Goal: Find specific page/section: Find specific page/section

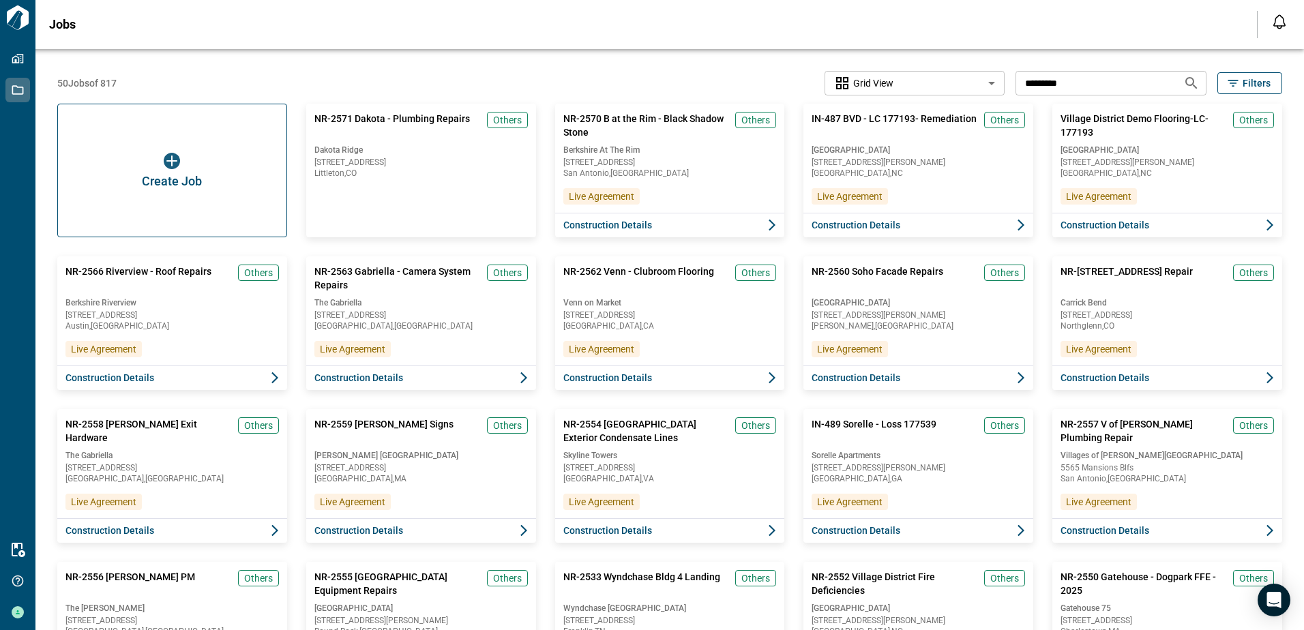
click at [1187, 83] on icon "Search jobs" at bounding box center [1191, 83] width 16 height 16
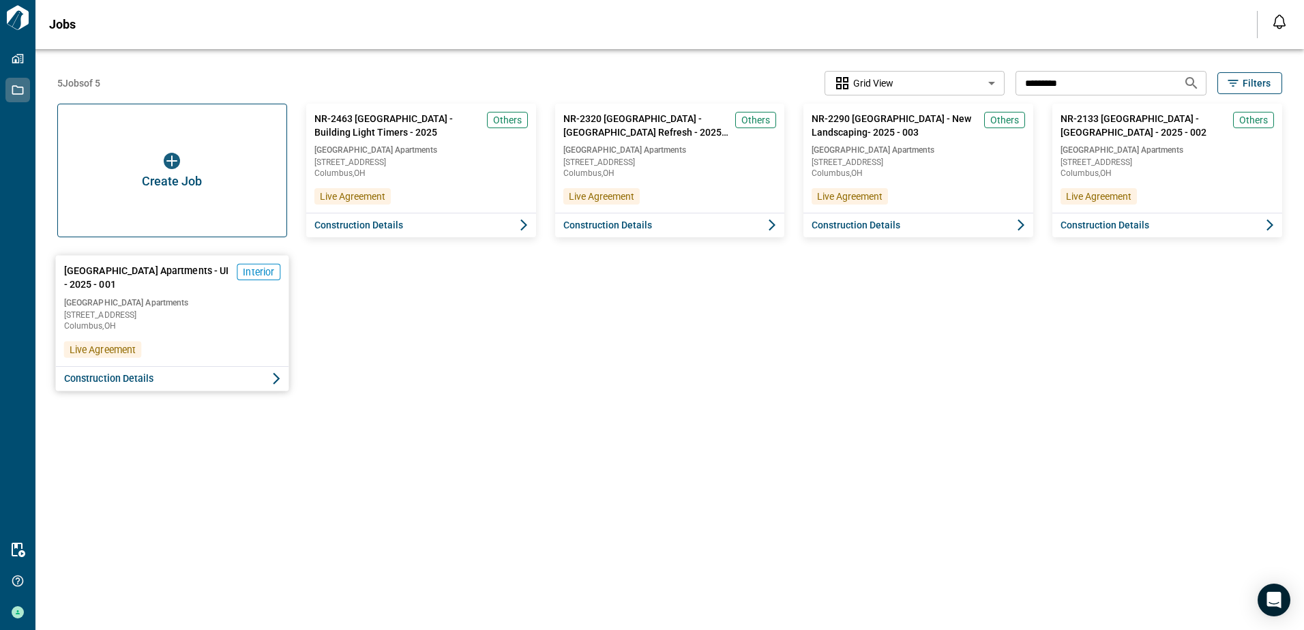
click at [140, 269] on span "[GEOGRAPHIC_DATA] Apartments - UI - 2025 - 001" at bounding box center [147, 278] width 167 height 28
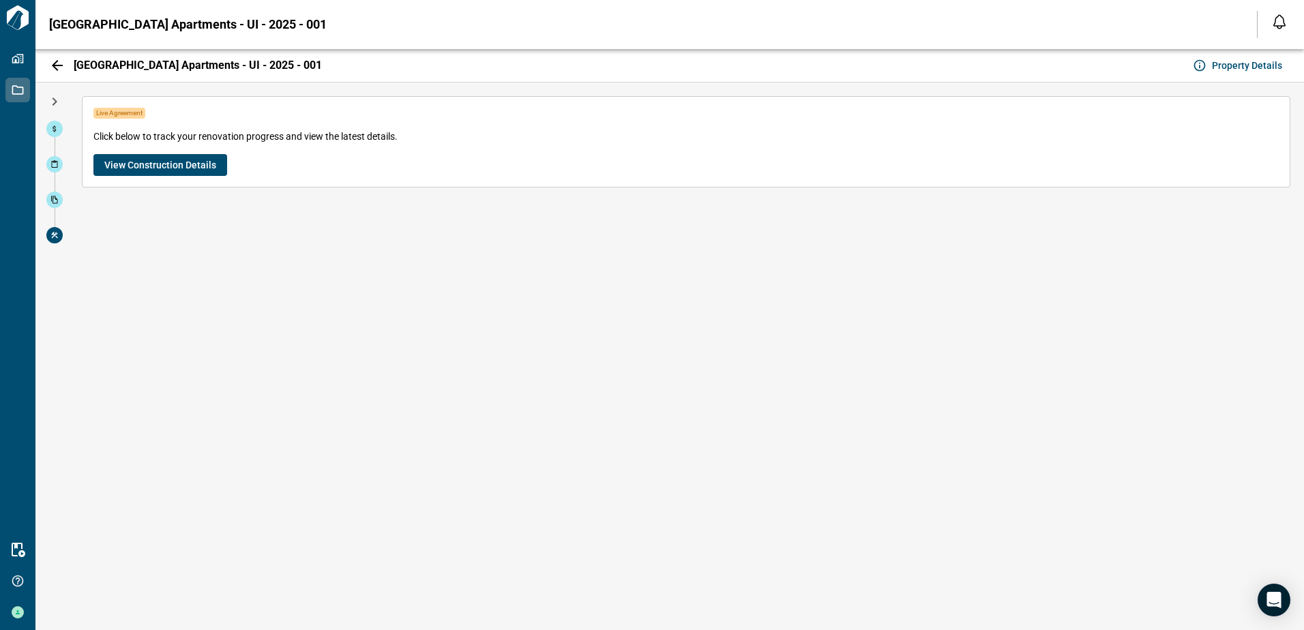
click at [143, 163] on span "View Construction Details" at bounding box center [160, 165] width 112 height 14
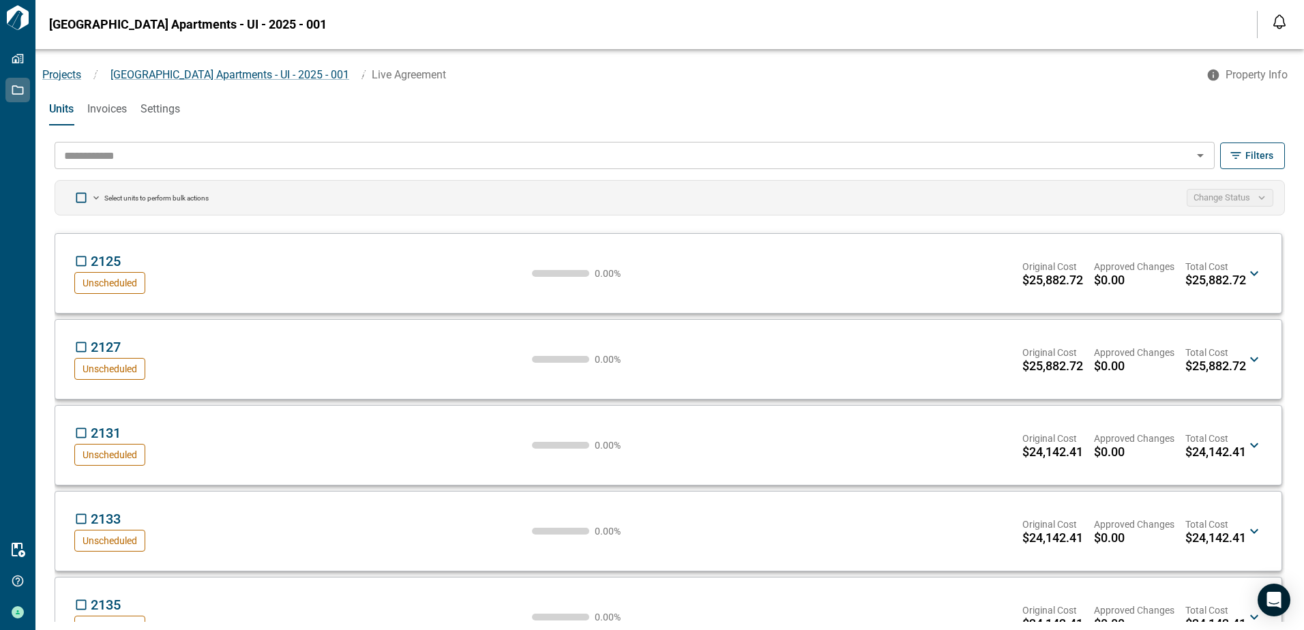
click at [130, 156] on input "text" at bounding box center [624, 155] width 1130 height 19
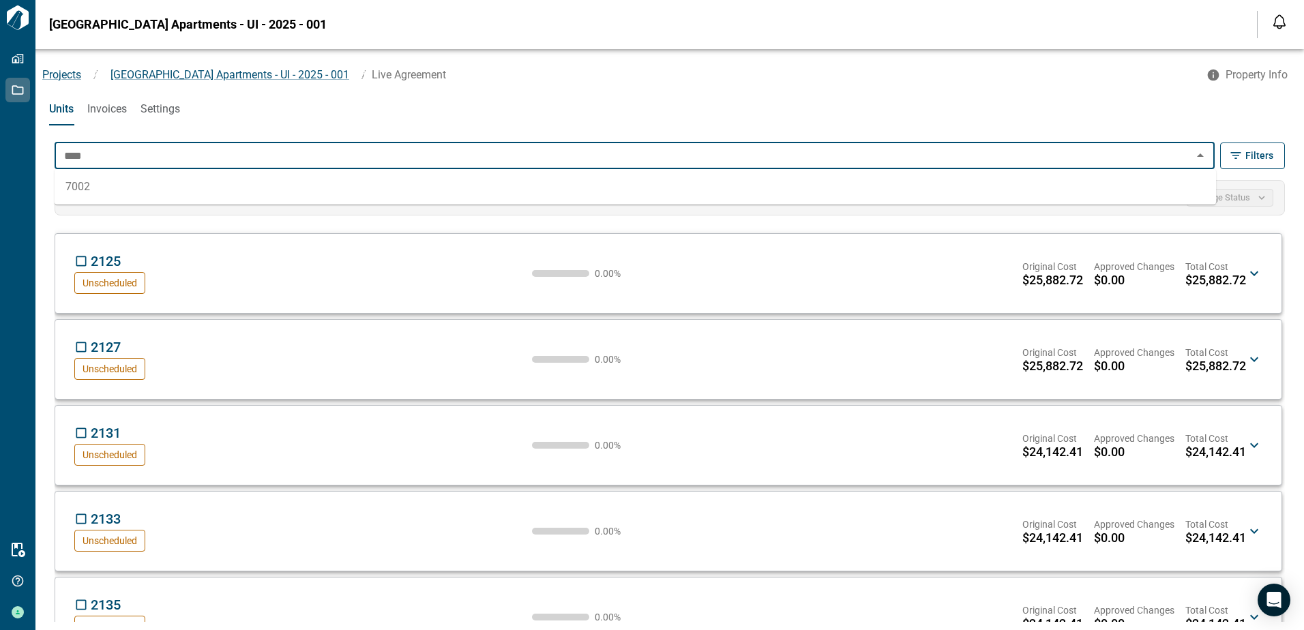
click at [87, 188] on li "7002" at bounding box center [636, 187] width 1162 height 25
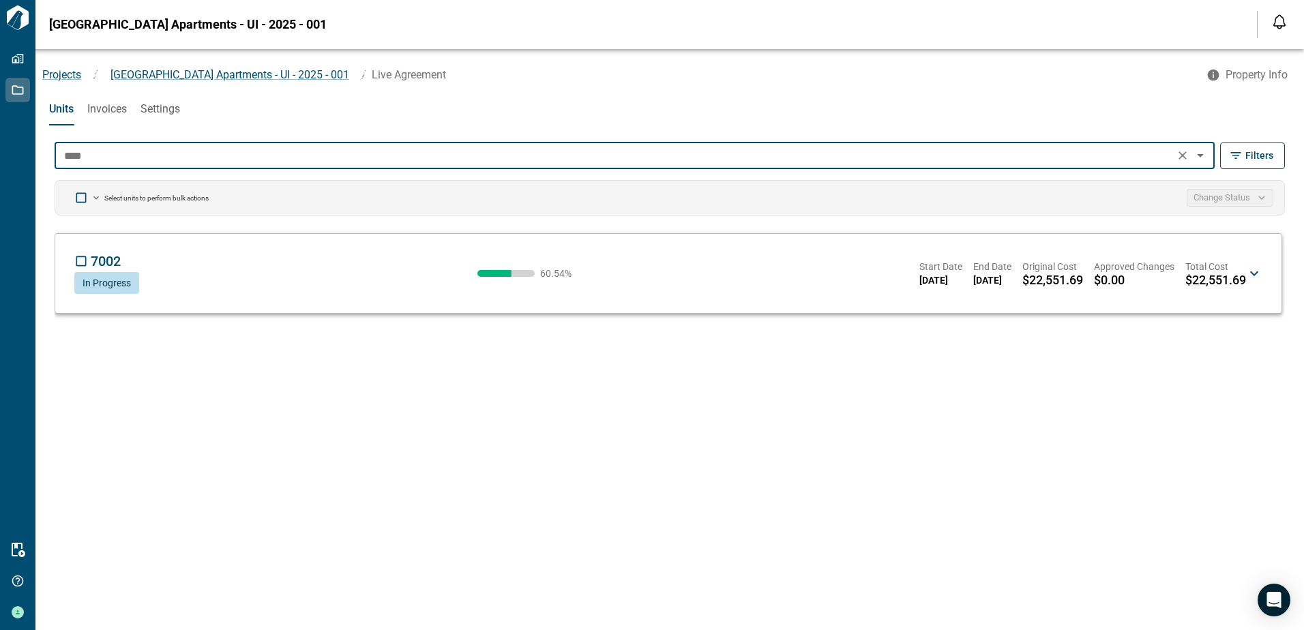
type input "****"
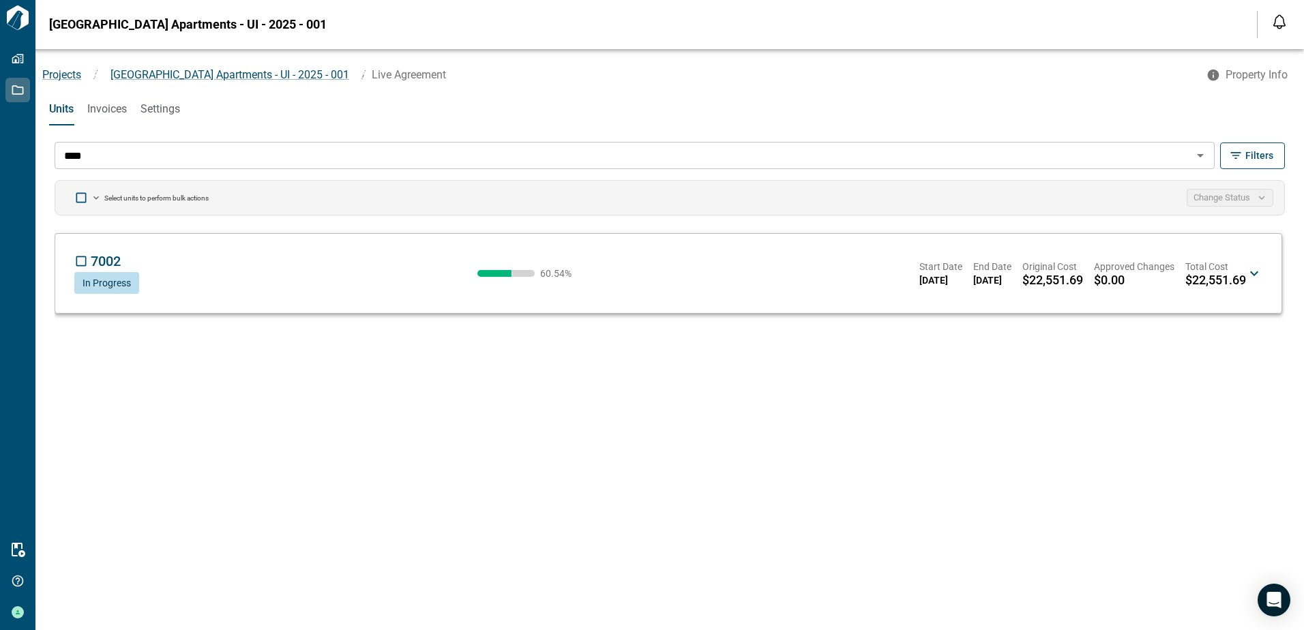
click at [1256, 273] on icon at bounding box center [1254, 273] width 16 height 16
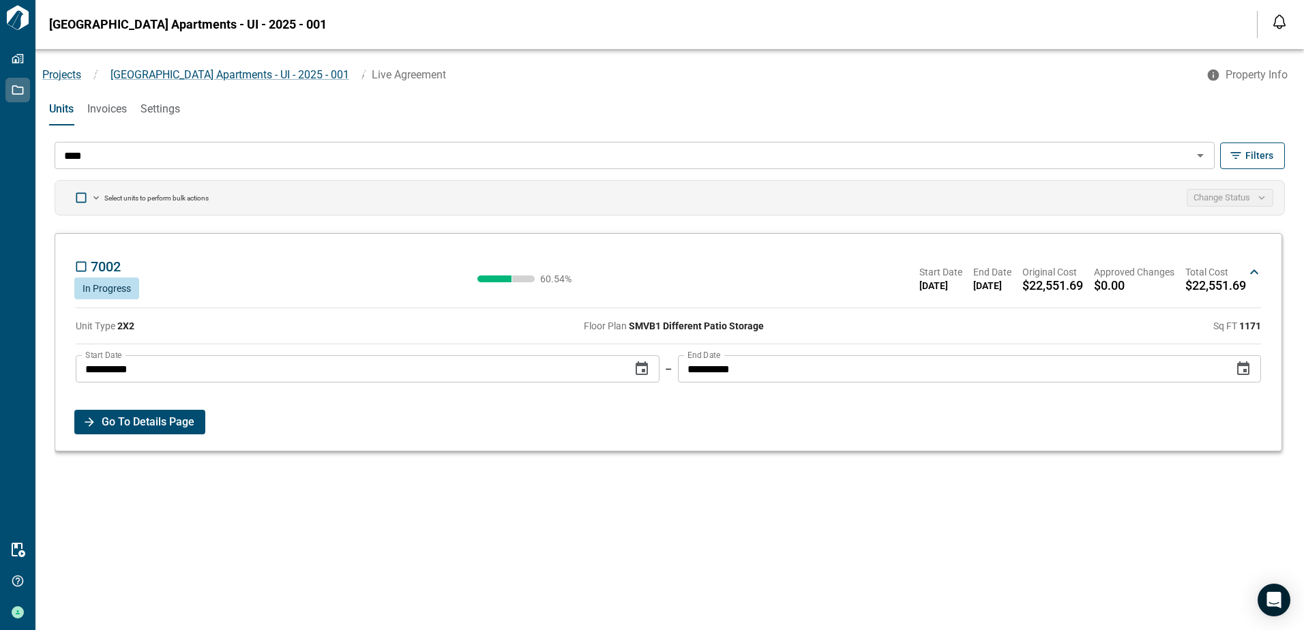
click at [135, 424] on span "Go To Details Page" at bounding box center [148, 422] width 93 height 25
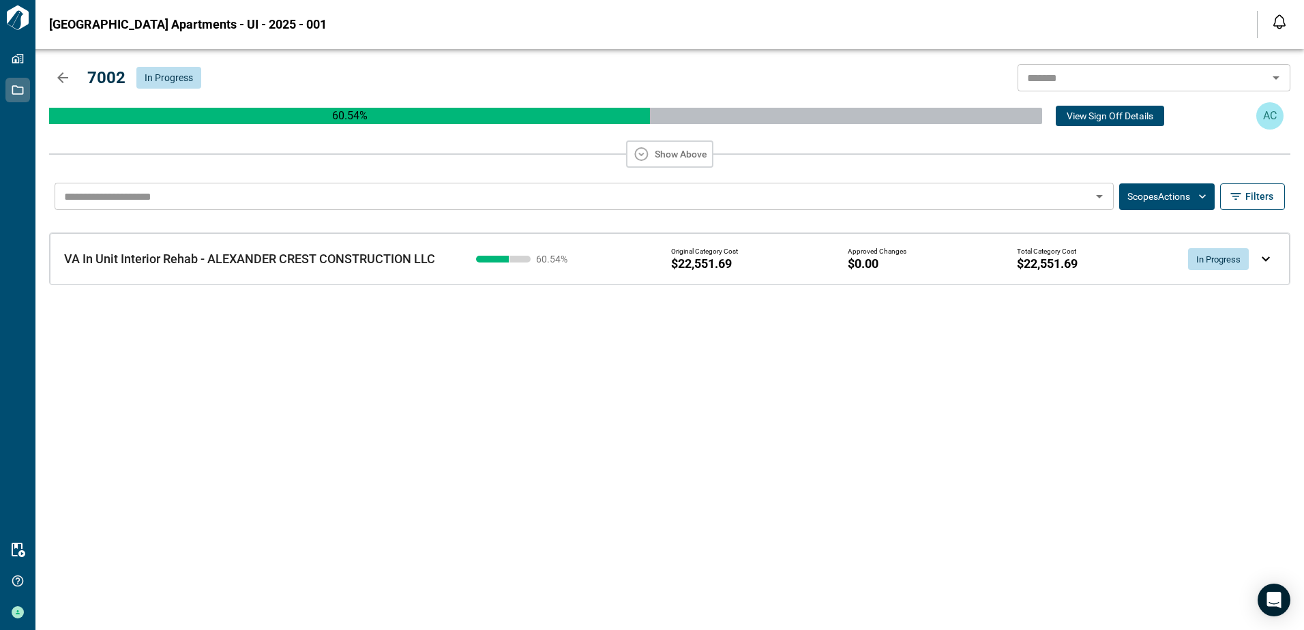
click at [1265, 260] on img at bounding box center [1266, 258] width 8 height 5
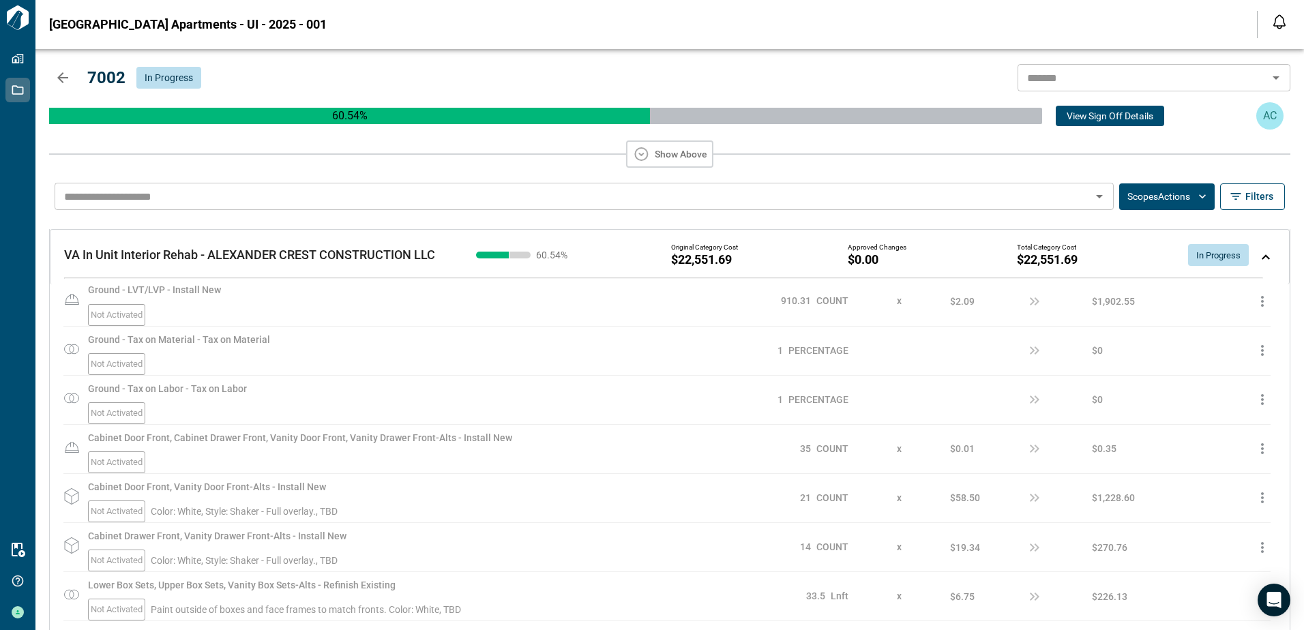
scroll to position [2142, 0]
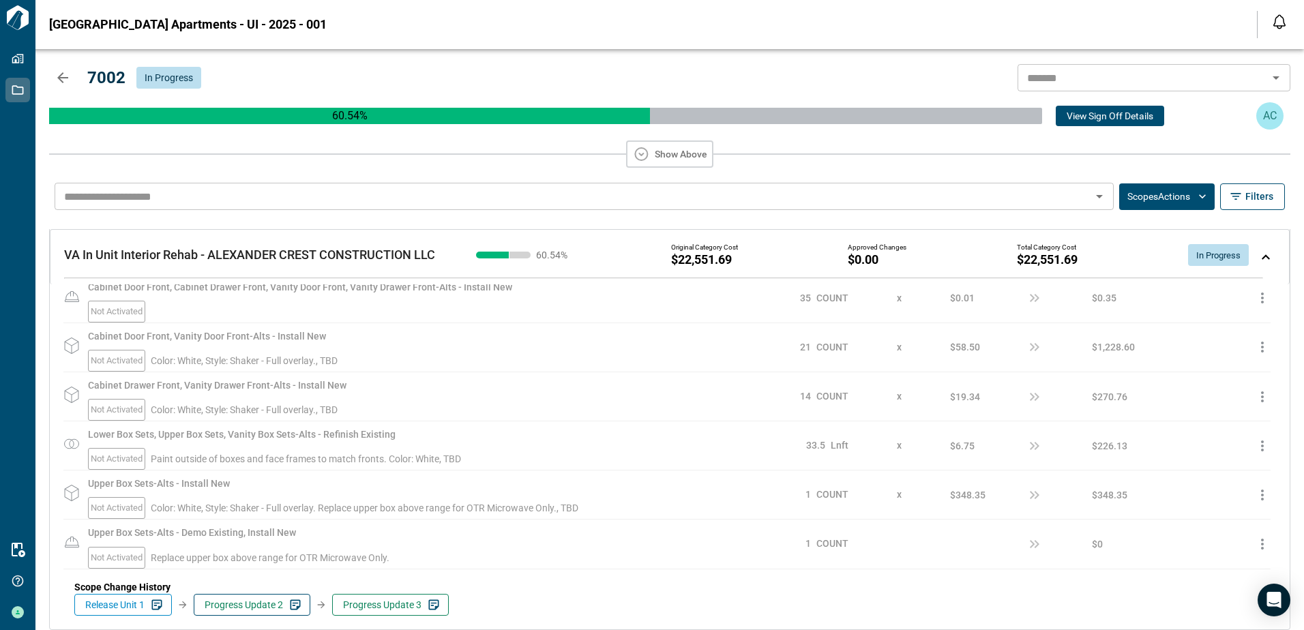
click at [267, 600] on span "Progress Update 2" at bounding box center [244, 605] width 78 height 14
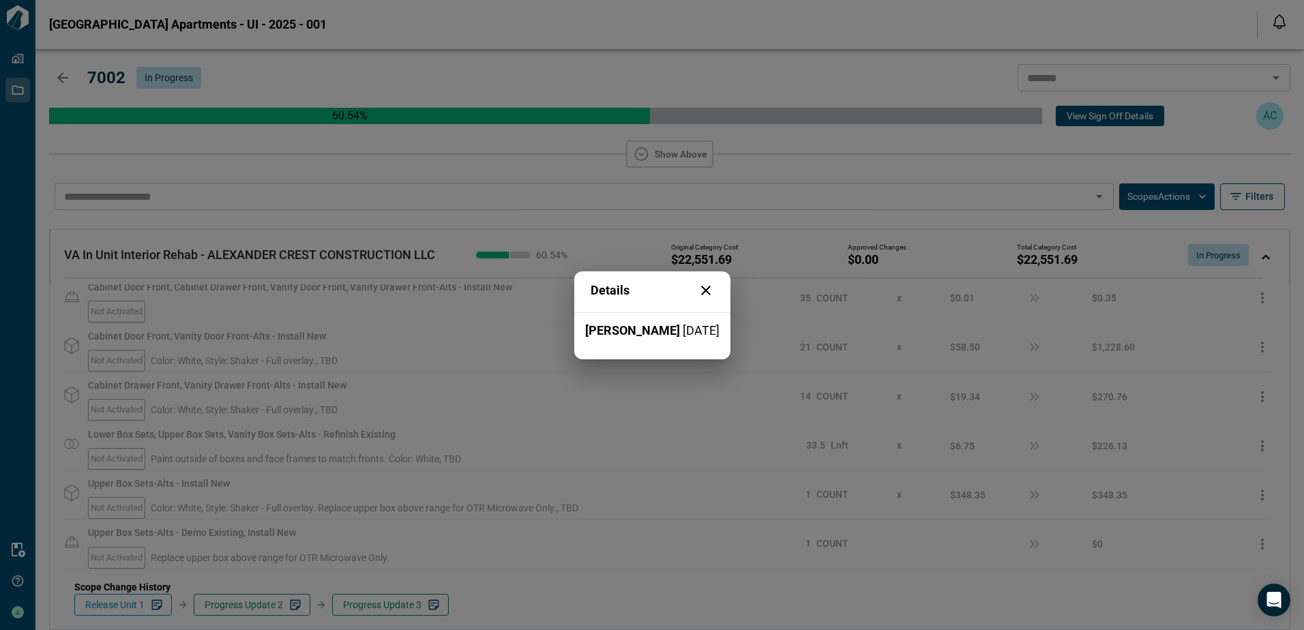
click at [704, 289] on icon at bounding box center [706, 290] width 16 height 16
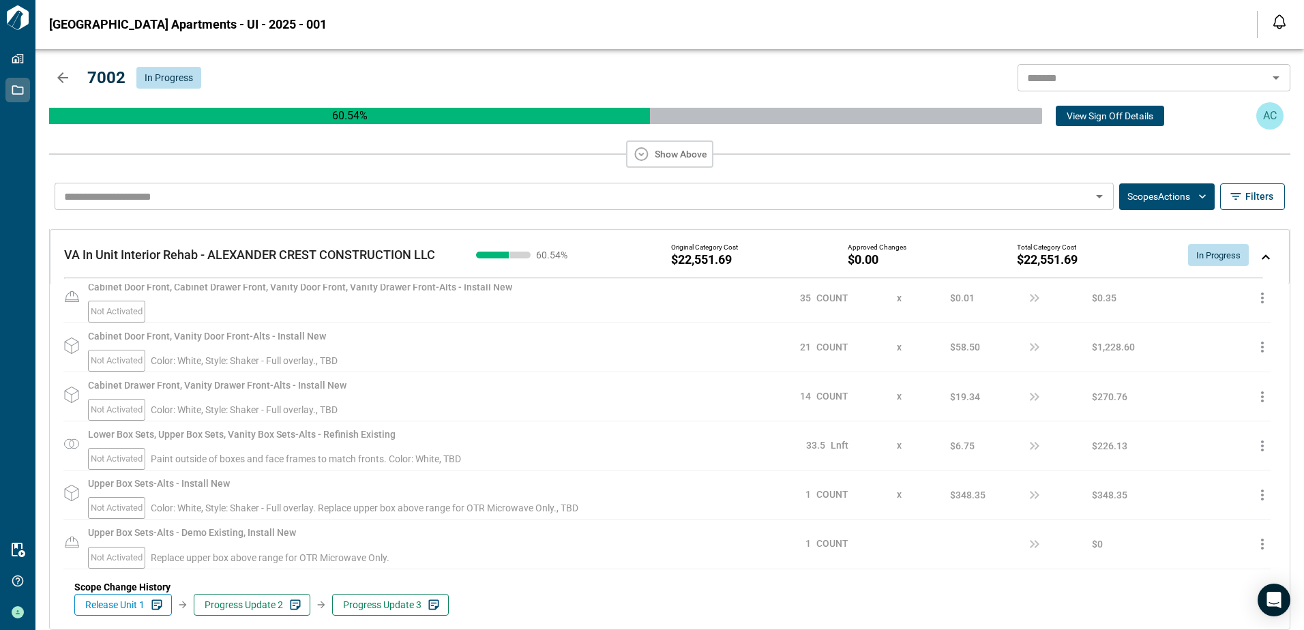
click at [1288, 583] on body "Tailorbird Inc Properties Jobs Resources Get Help [PERSON_NAME] [GEOGRAPHIC_DAT…" at bounding box center [652, 315] width 1304 height 630
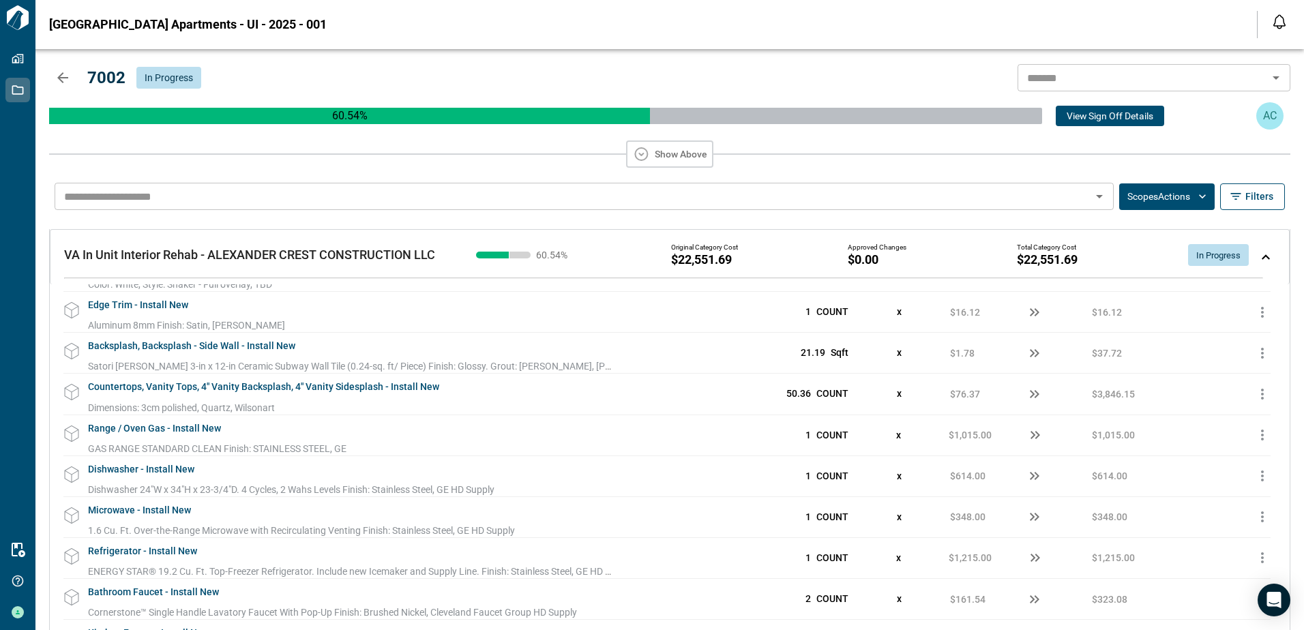
scroll to position [0, 0]
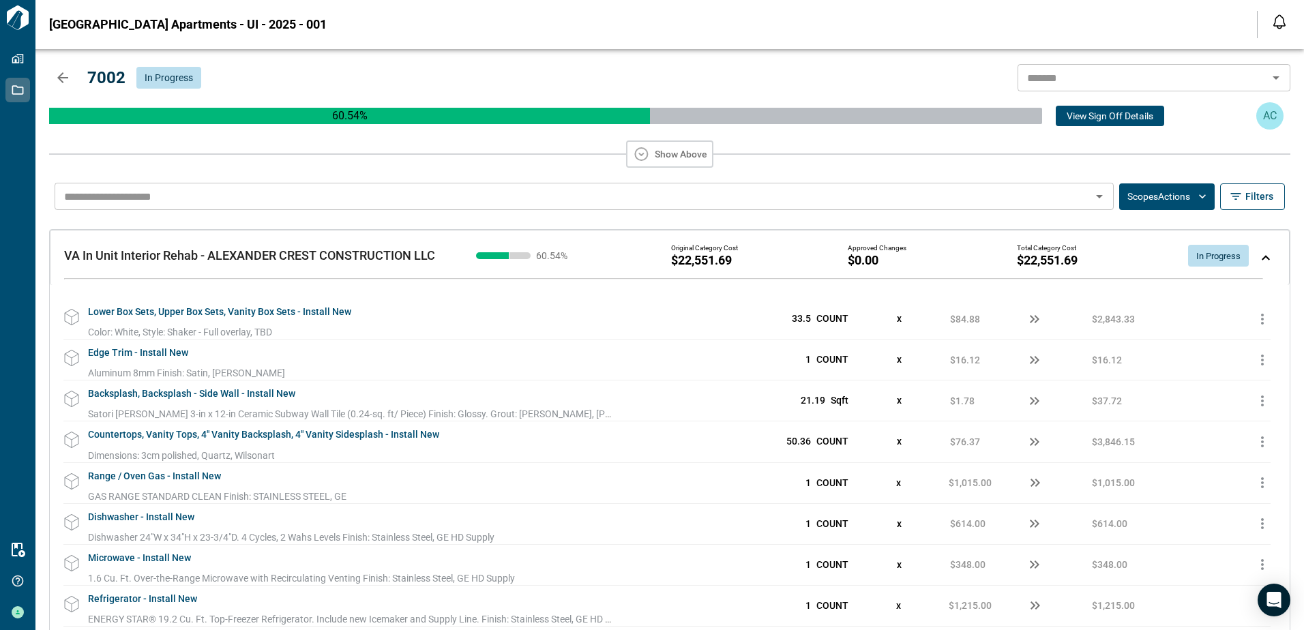
click at [60, 74] on icon "button" at bounding box center [63, 78] width 16 height 16
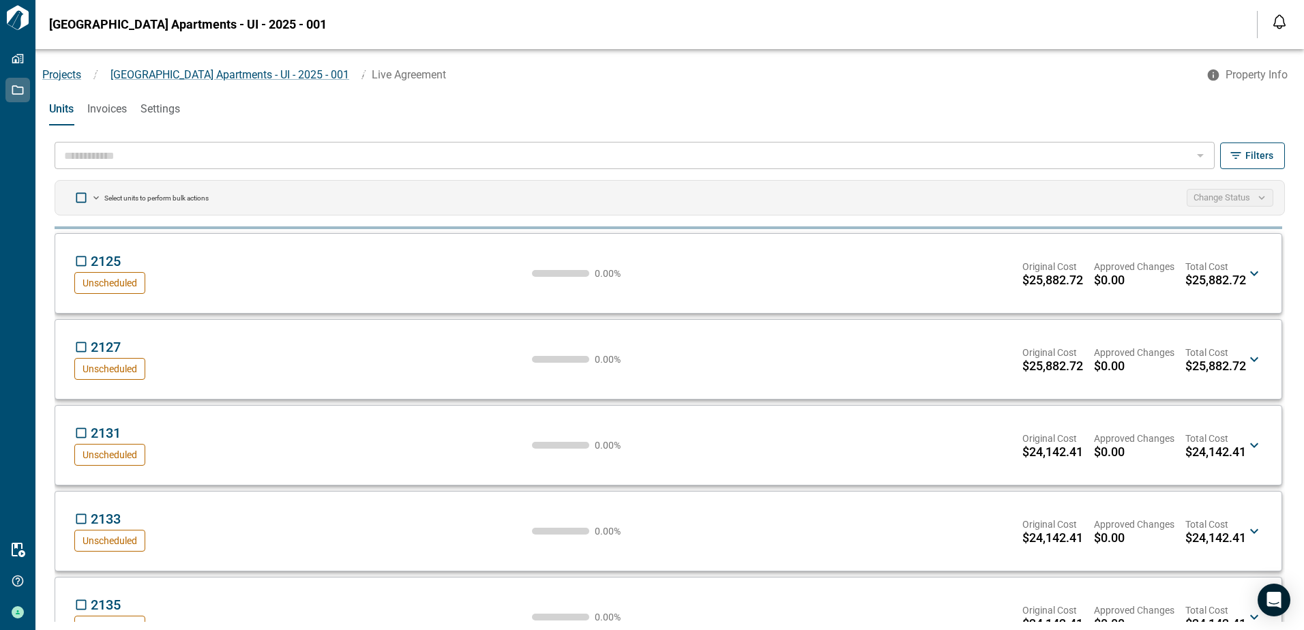
click at [104, 109] on span "Invoices" at bounding box center [107, 109] width 40 height 14
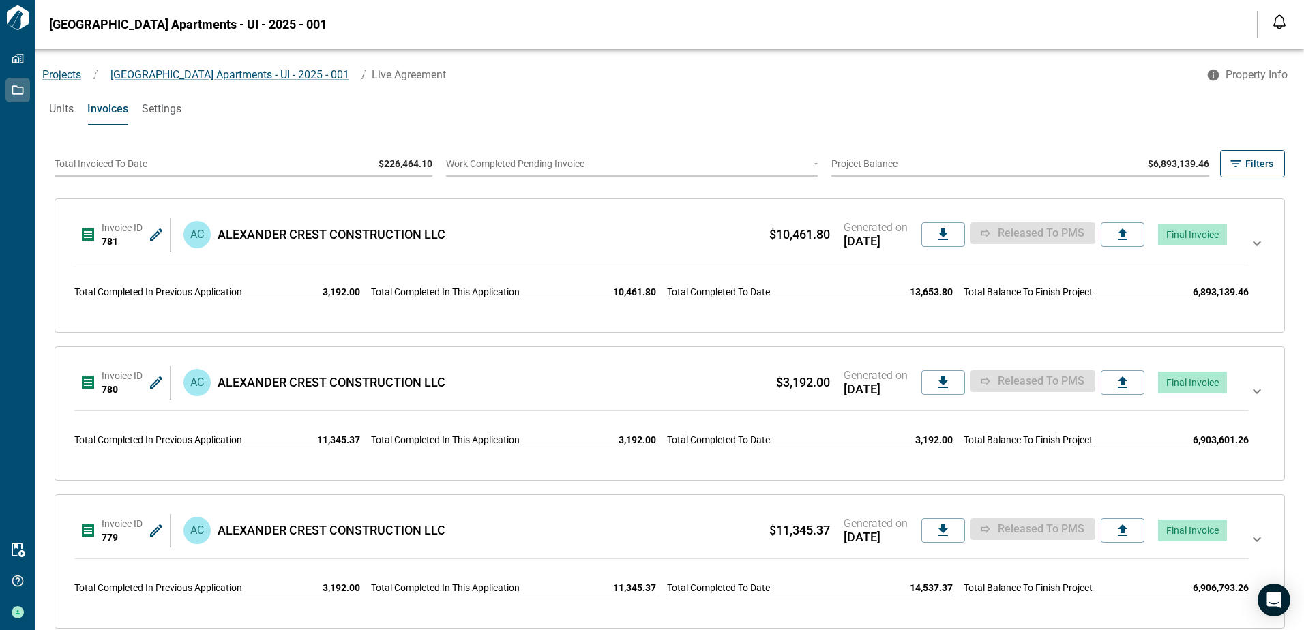
click at [62, 110] on span "Units" at bounding box center [61, 109] width 25 height 14
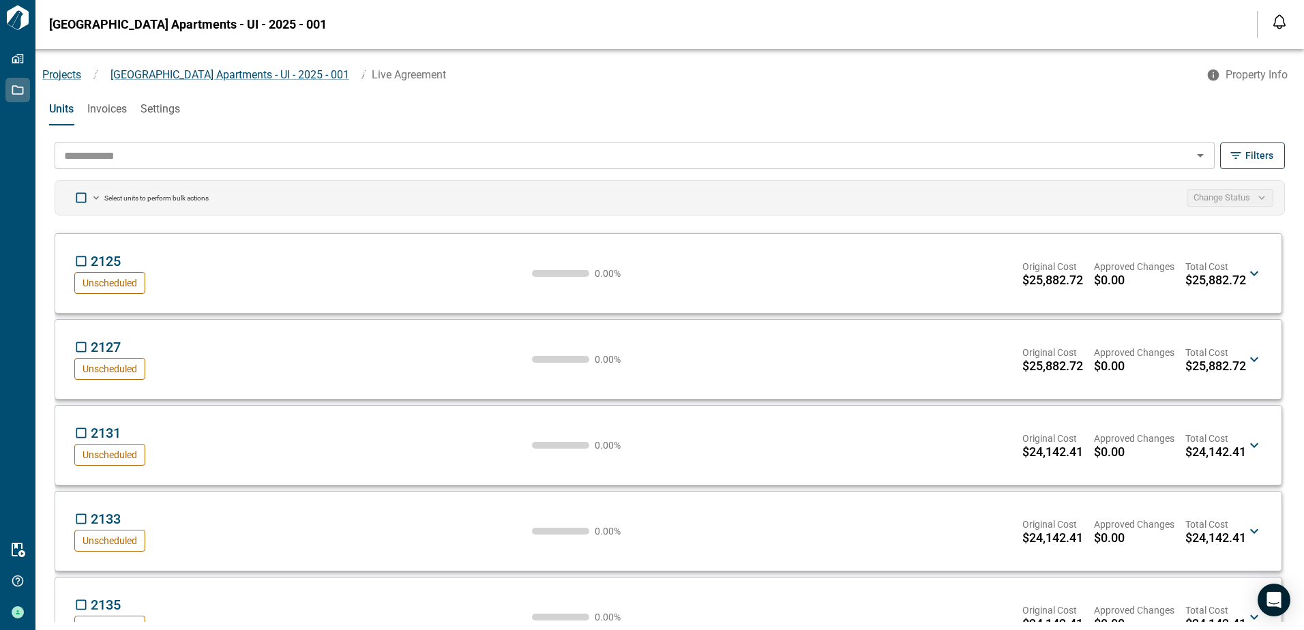
click at [83, 156] on input "text" at bounding box center [624, 155] width 1130 height 19
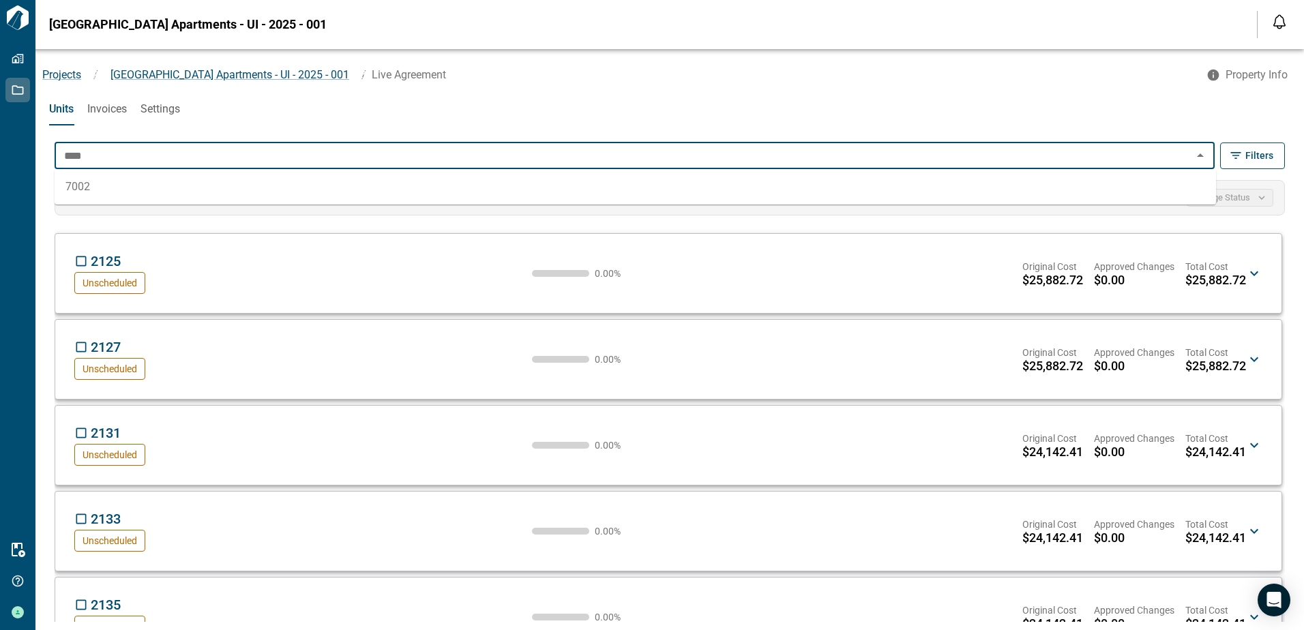
click at [78, 183] on li "7002" at bounding box center [636, 187] width 1162 height 25
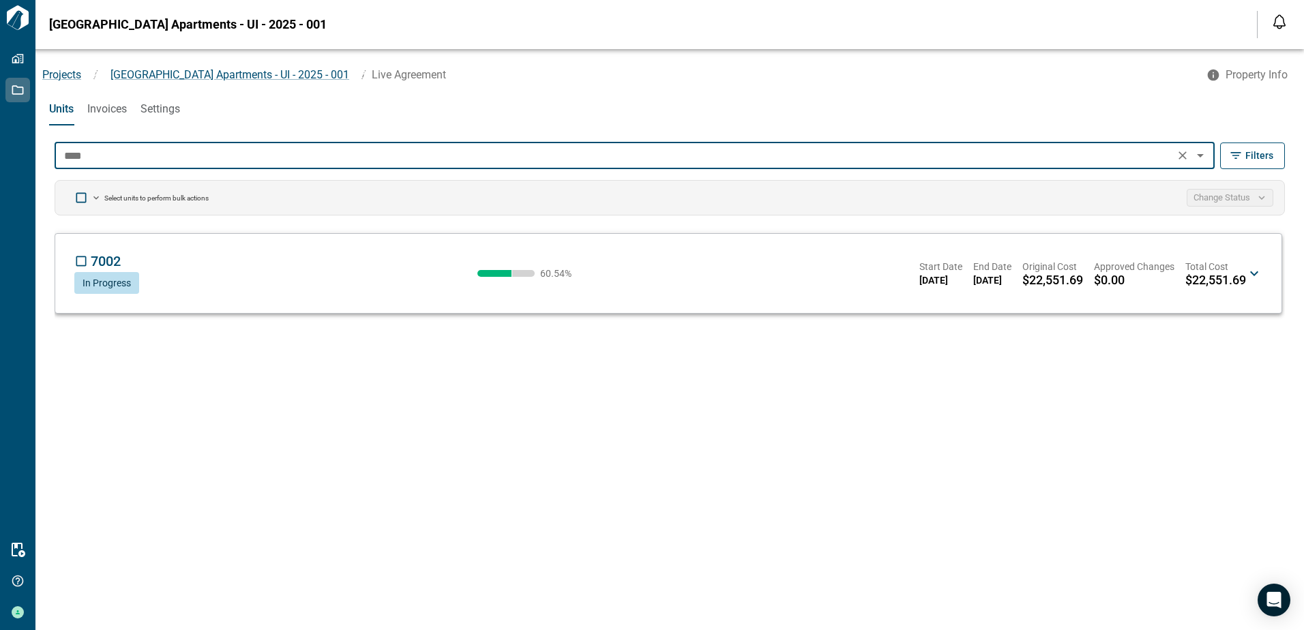
type input "****"
click at [1254, 273] on icon at bounding box center [1254, 273] width 16 height 16
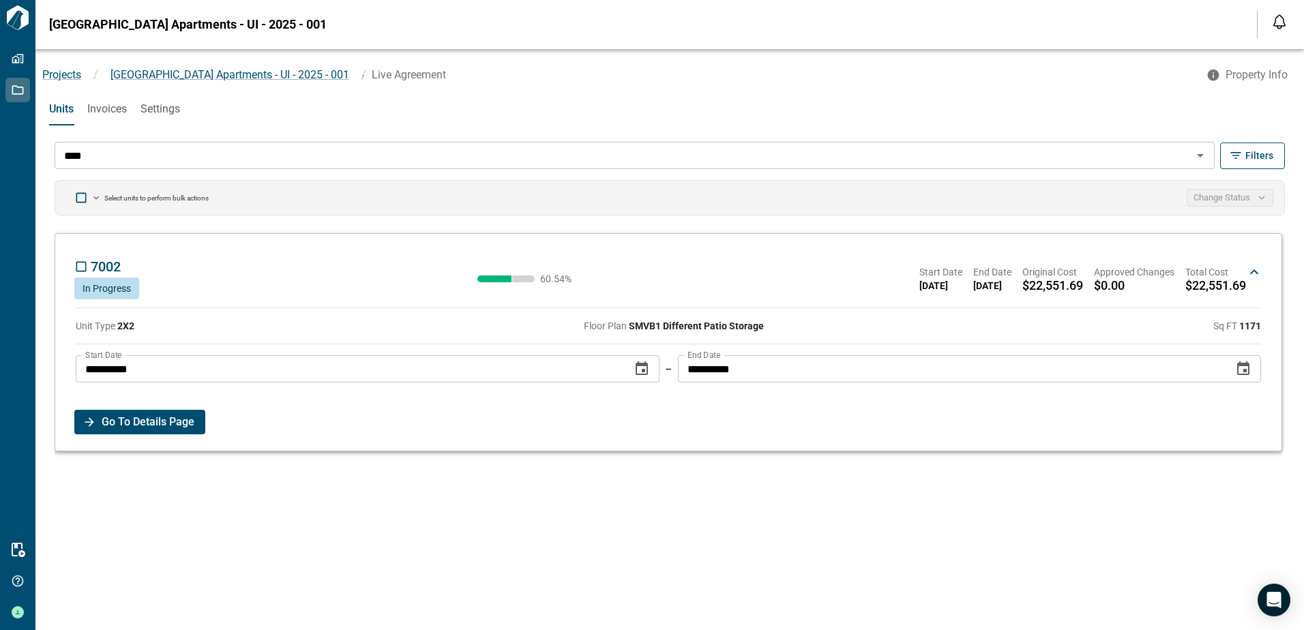
click at [158, 418] on span "Go To Details Page" at bounding box center [148, 422] width 93 height 25
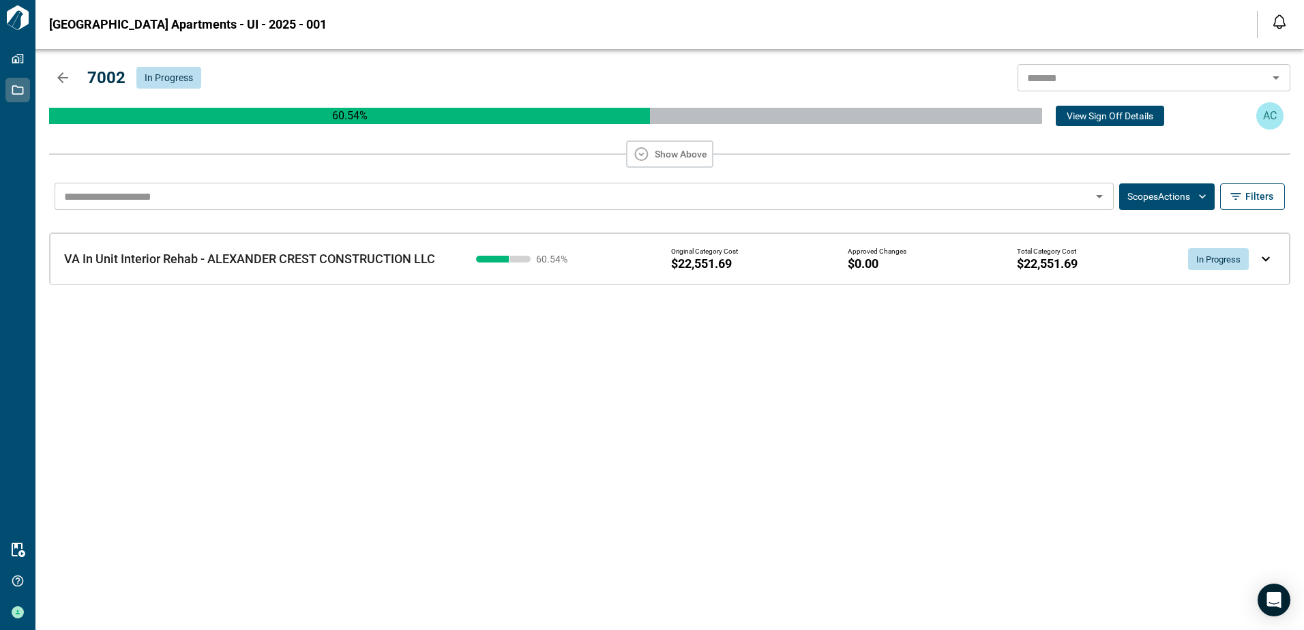
click at [1264, 259] on img at bounding box center [1266, 258] width 8 height 5
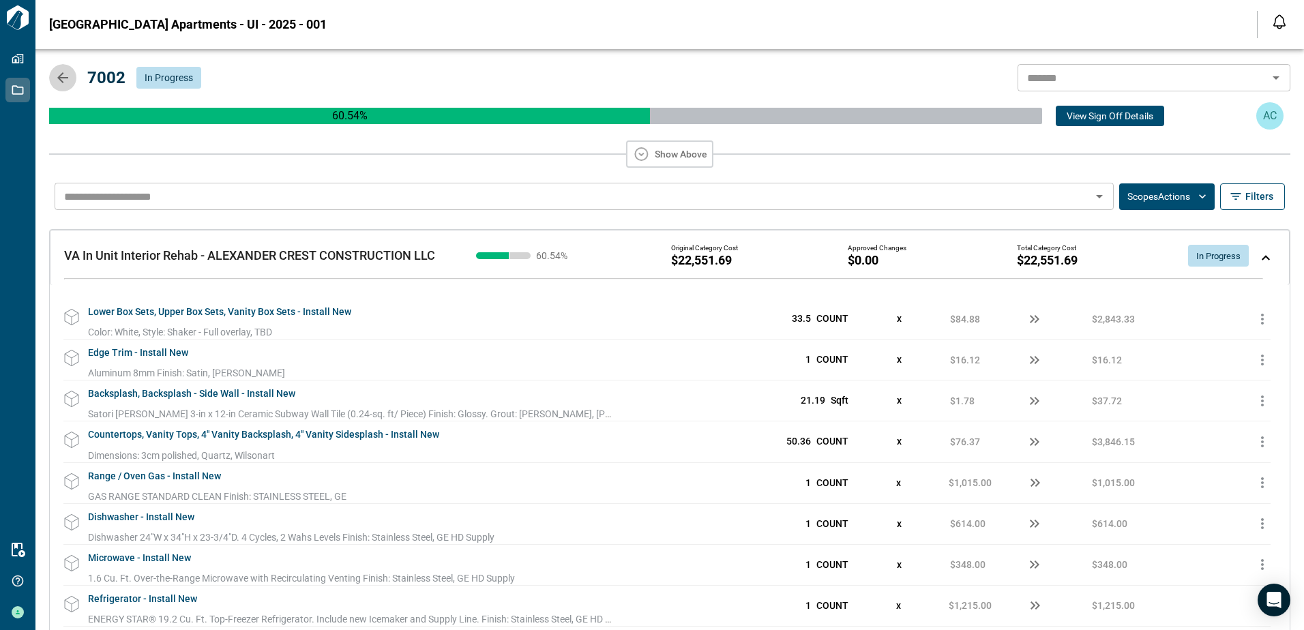
click at [62, 77] on icon "button" at bounding box center [62, 77] width 11 height 11
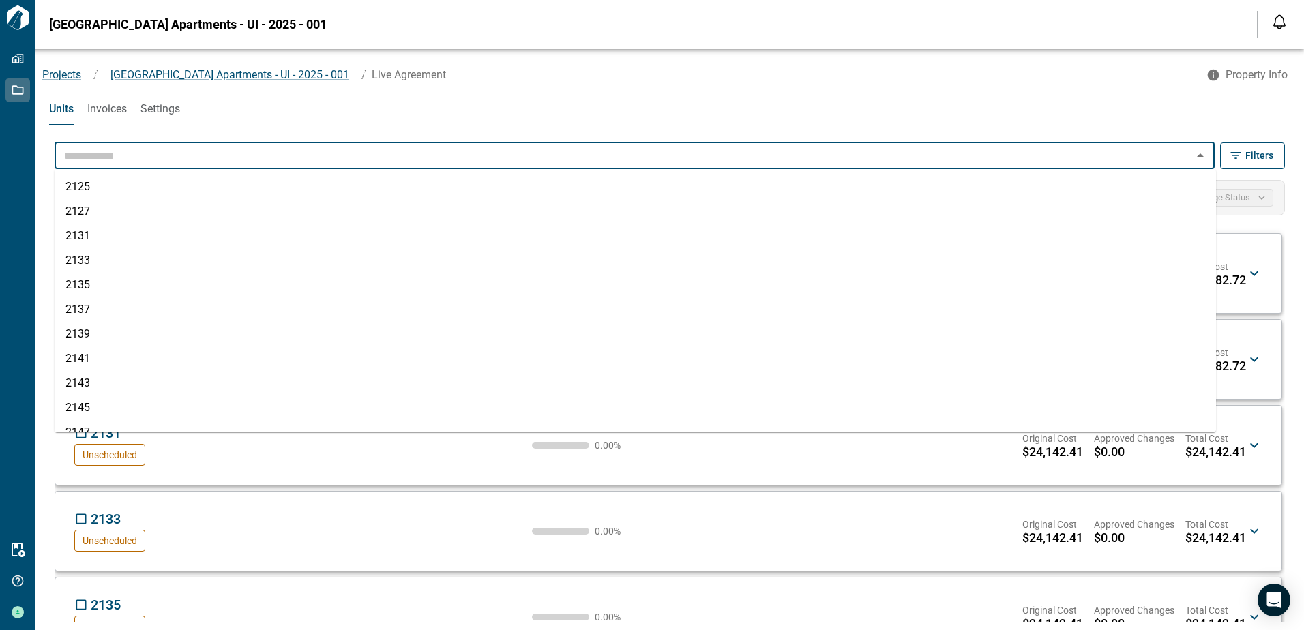
click at [86, 156] on input "text" at bounding box center [624, 155] width 1130 height 19
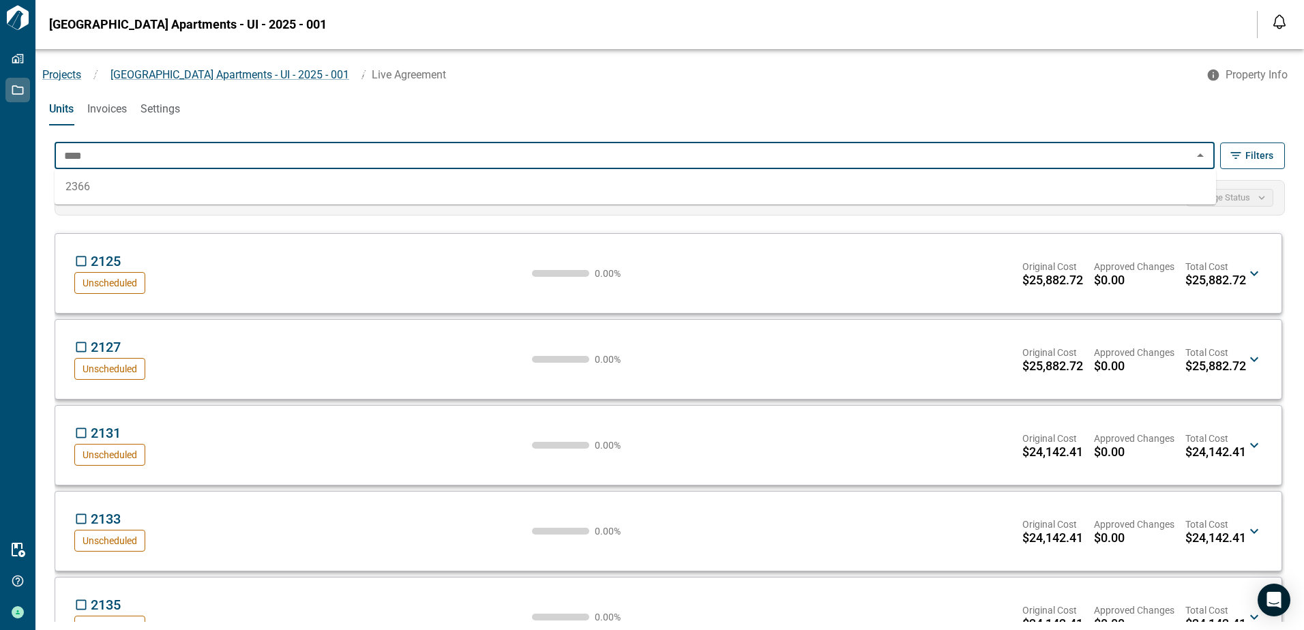
click at [81, 186] on li "2366" at bounding box center [636, 187] width 1162 height 25
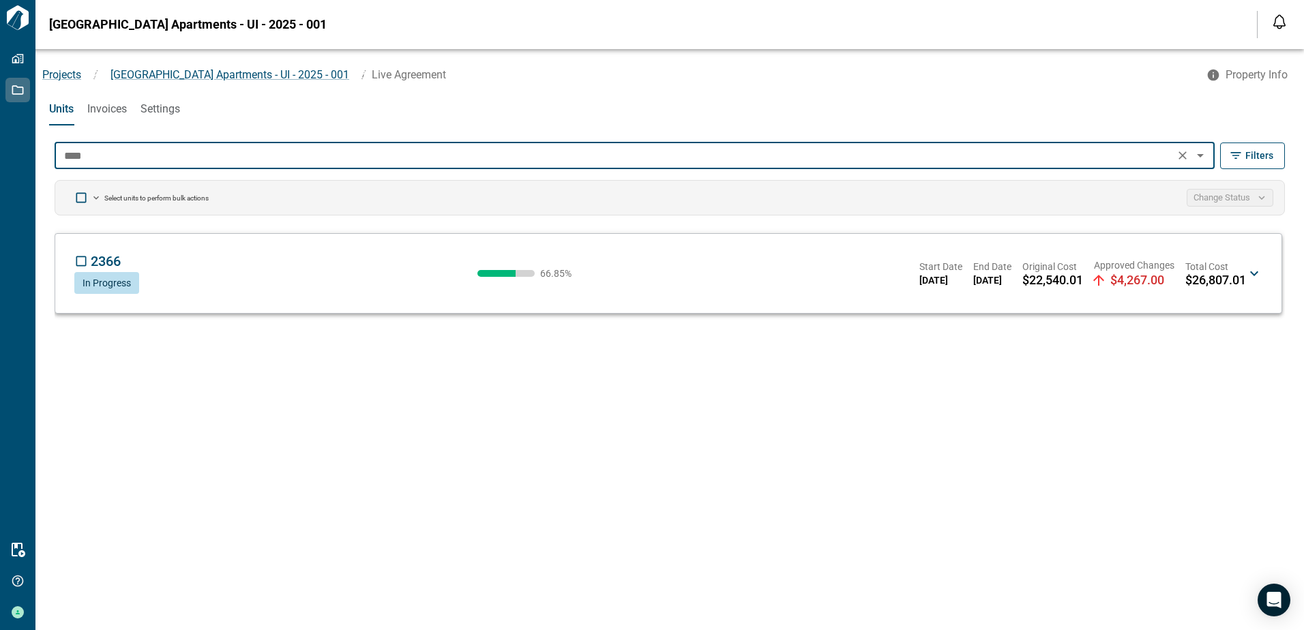
type input "****"
click at [1252, 273] on icon at bounding box center [1254, 273] width 8 height 5
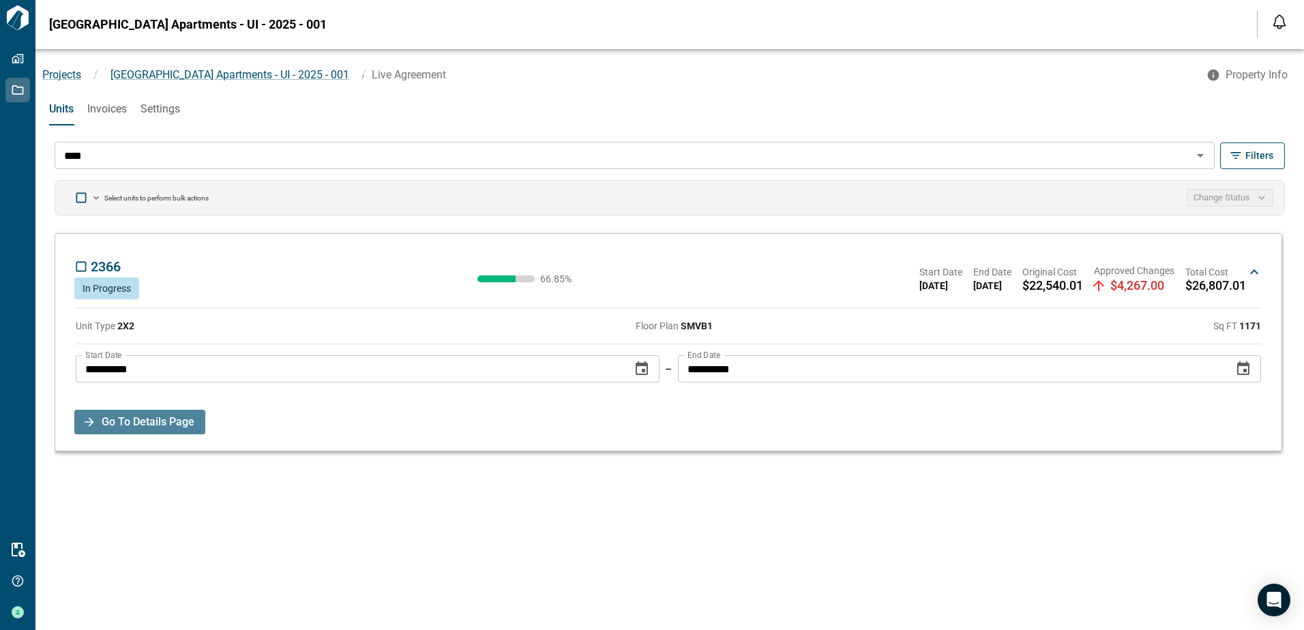
click at [141, 427] on span "Go To Details Page" at bounding box center [148, 422] width 93 height 25
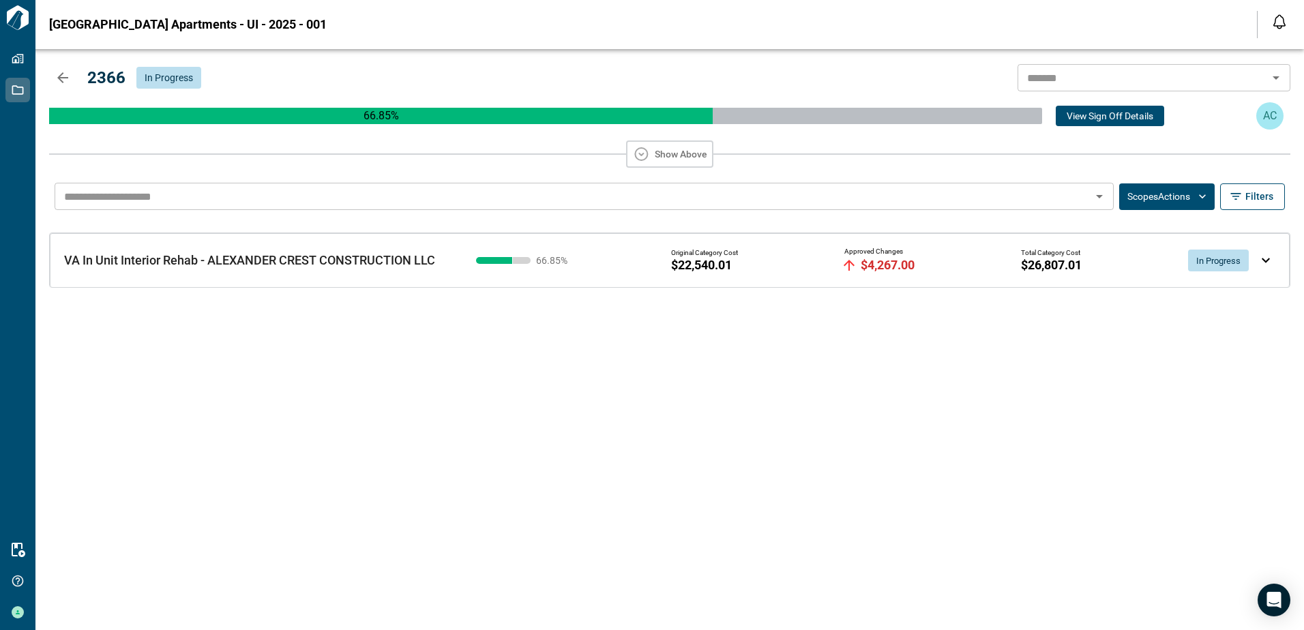
click at [1265, 261] on img at bounding box center [1266, 260] width 8 height 5
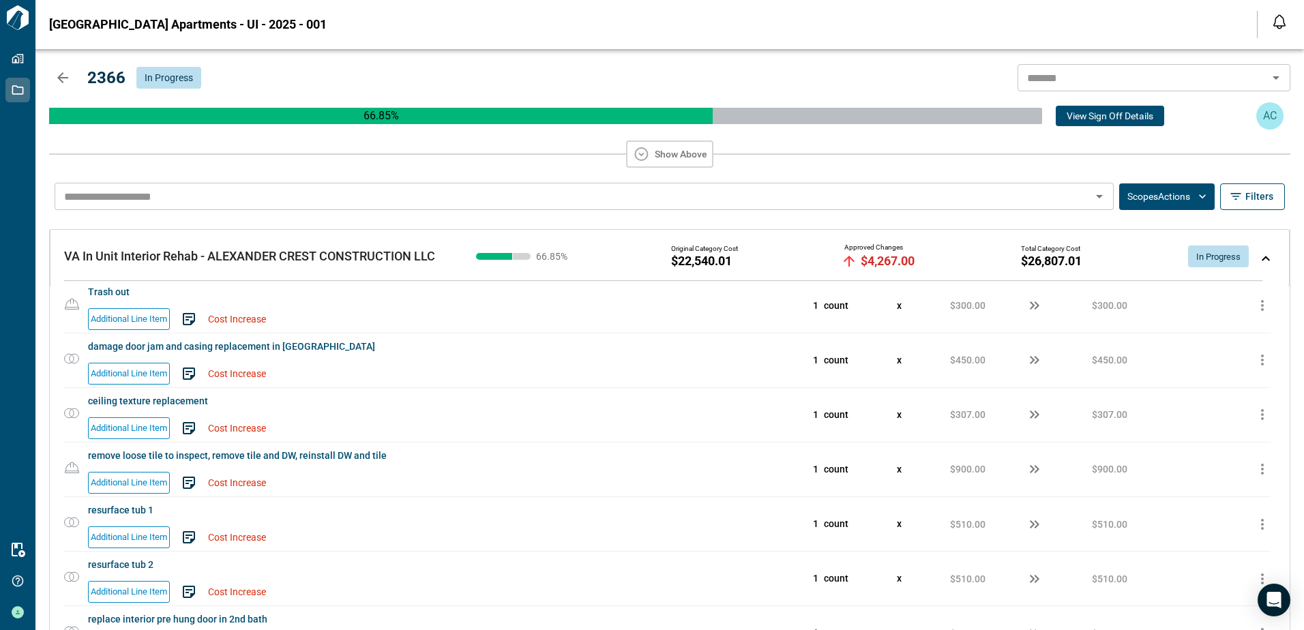
scroll to position [2582, 0]
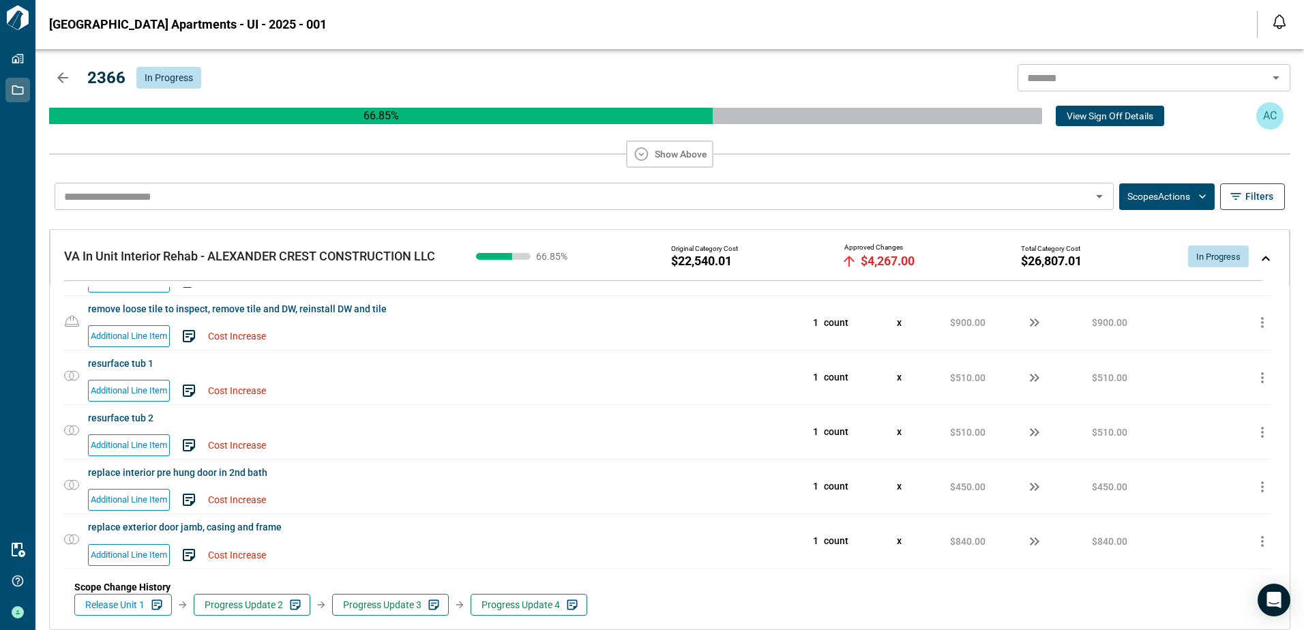
click at [65, 76] on icon "button" at bounding box center [63, 78] width 16 height 16
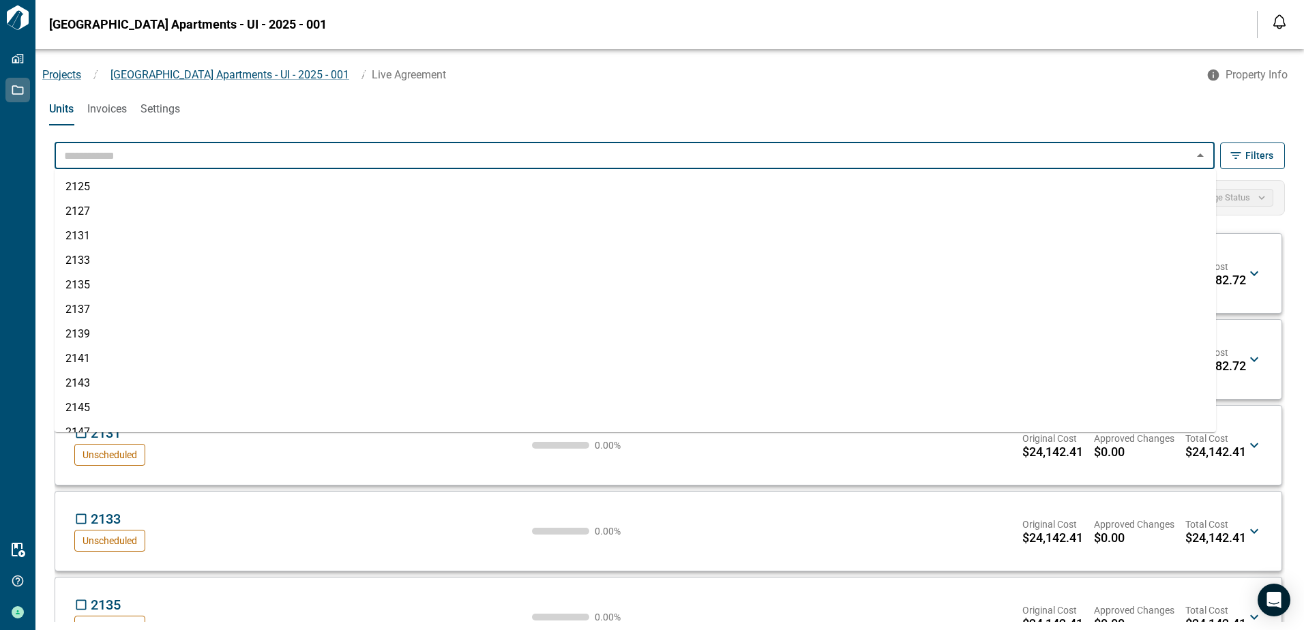
click at [115, 153] on input "text" at bounding box center [624, 155] width 1130 height 19
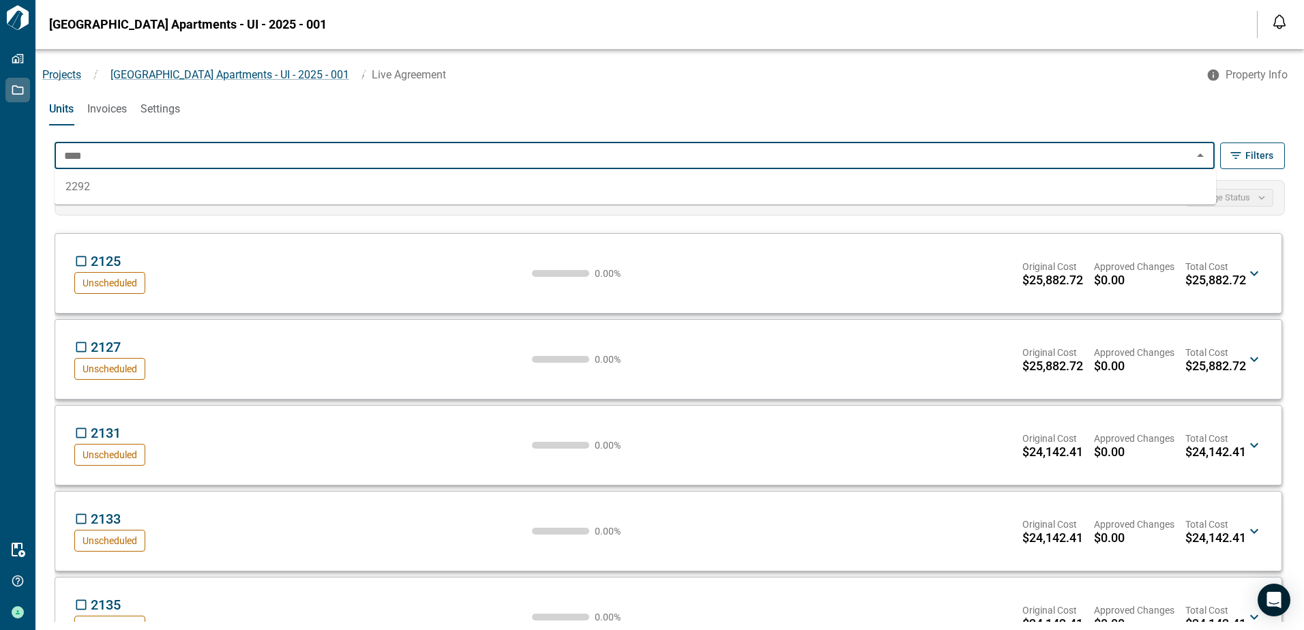
click at [81, 183] on li "2292" at bounding box center [636, 187] width 1162 height 25
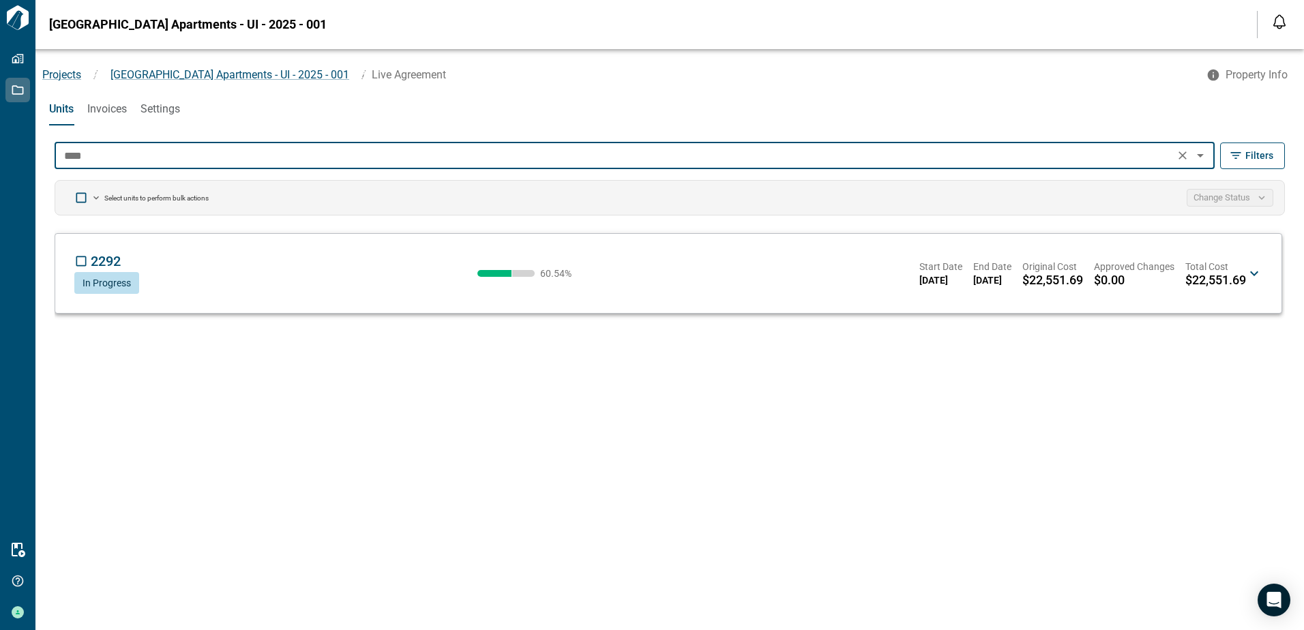
type input "****"
click at [1254, 272] on icon at bounding box center [1254, 273] width 16 height 16
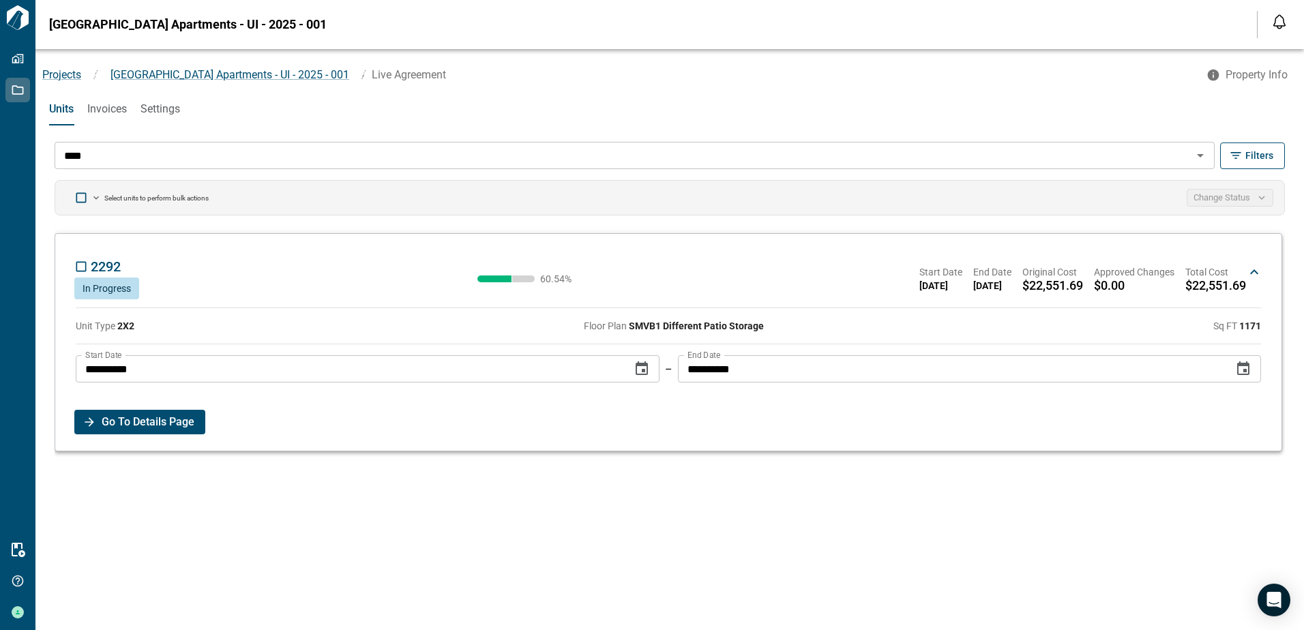
click at [157, 422] on span "Go To Details Page" at bounding box center [148, 422] width 93 height 25
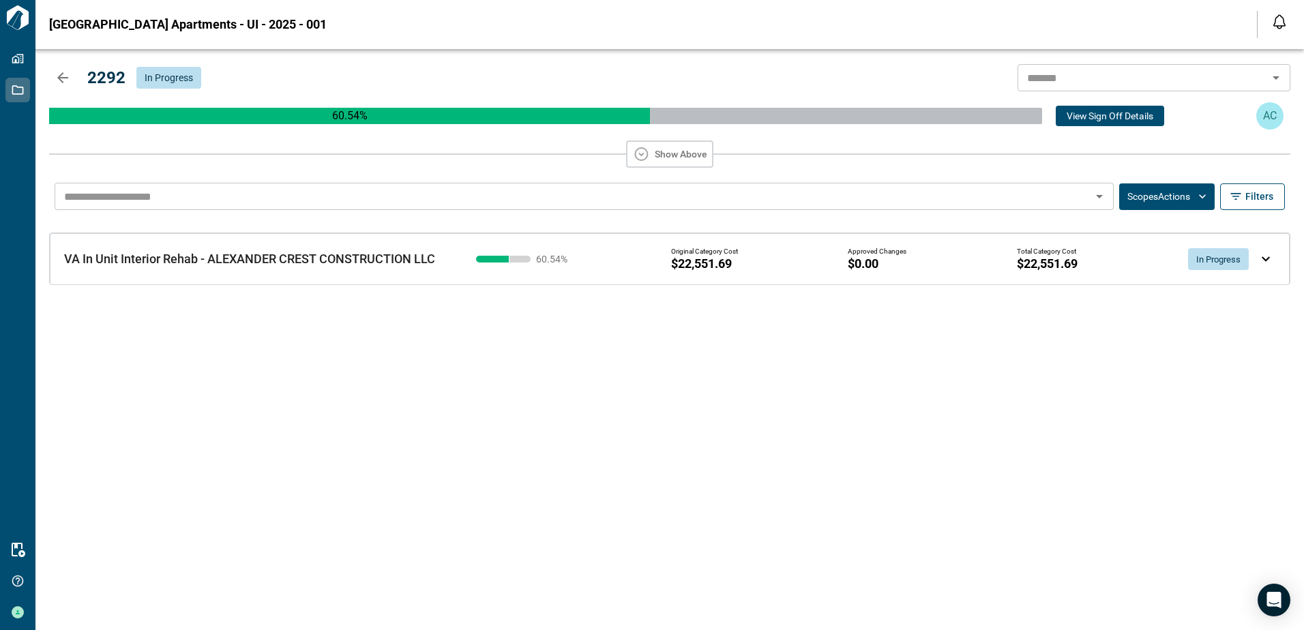
click at [1265, 259] on img at bounding box center [1266, 258] width 8 height 5
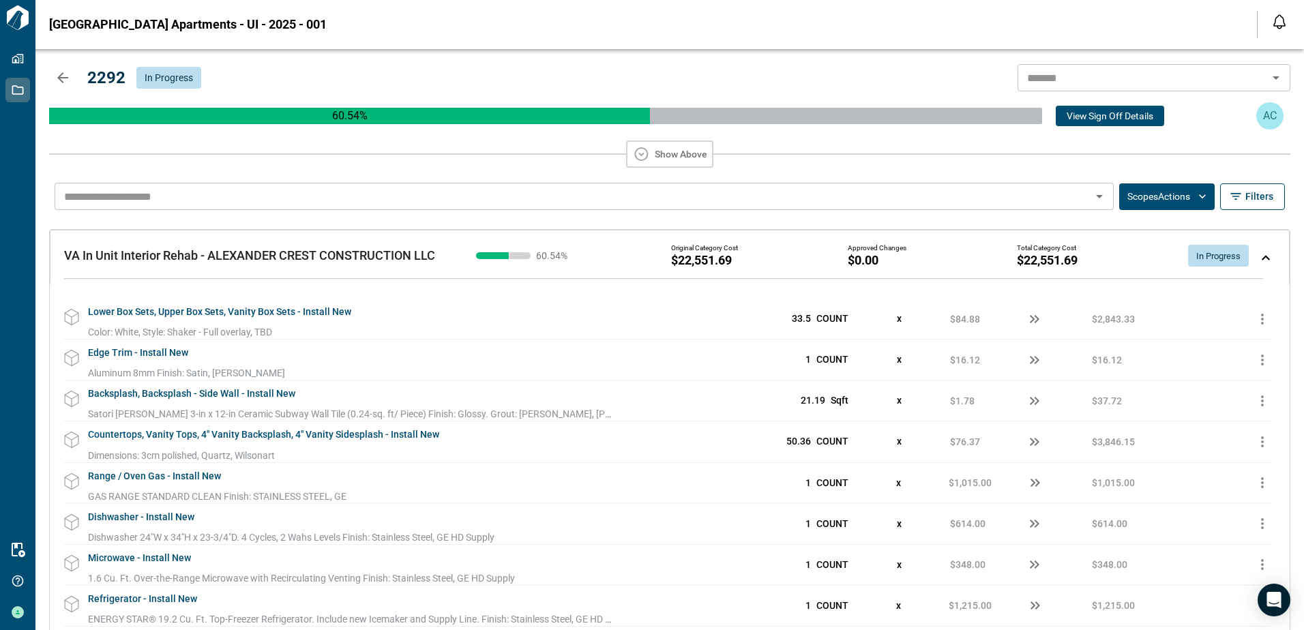
click at [63, 80] on icon "button" at bounding box center [63, 78] width 16 height 16
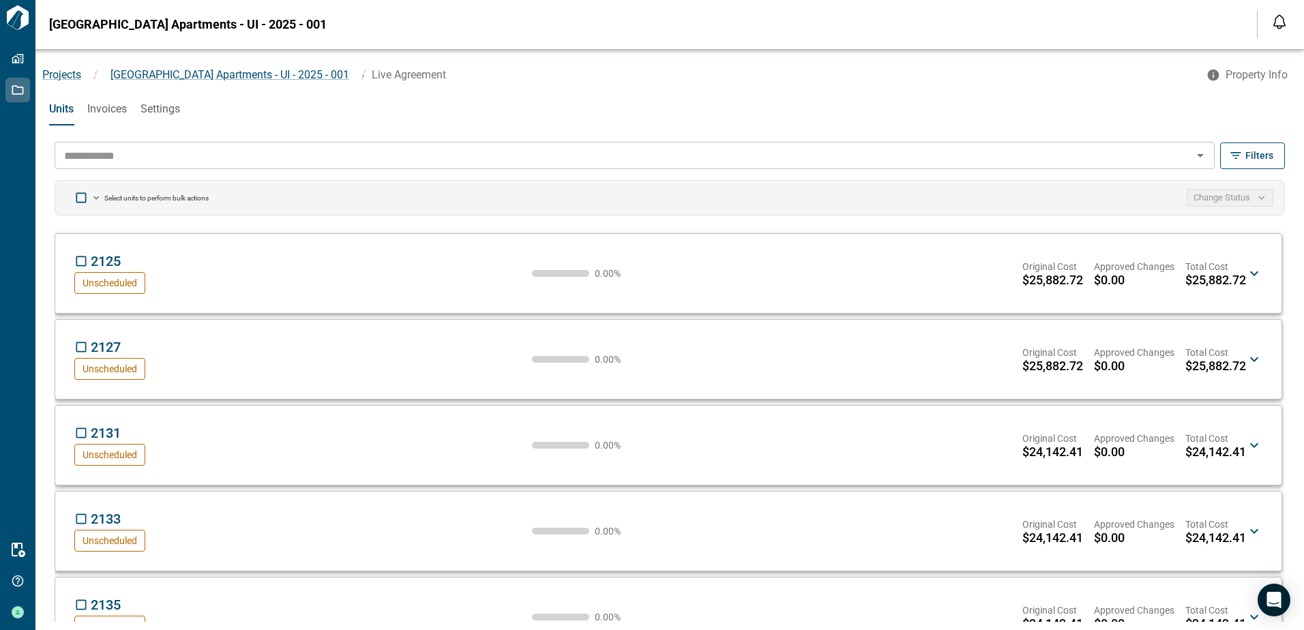
click at [135, 153] on input "text" at bounding box center [624, 155] width 1130 height 19
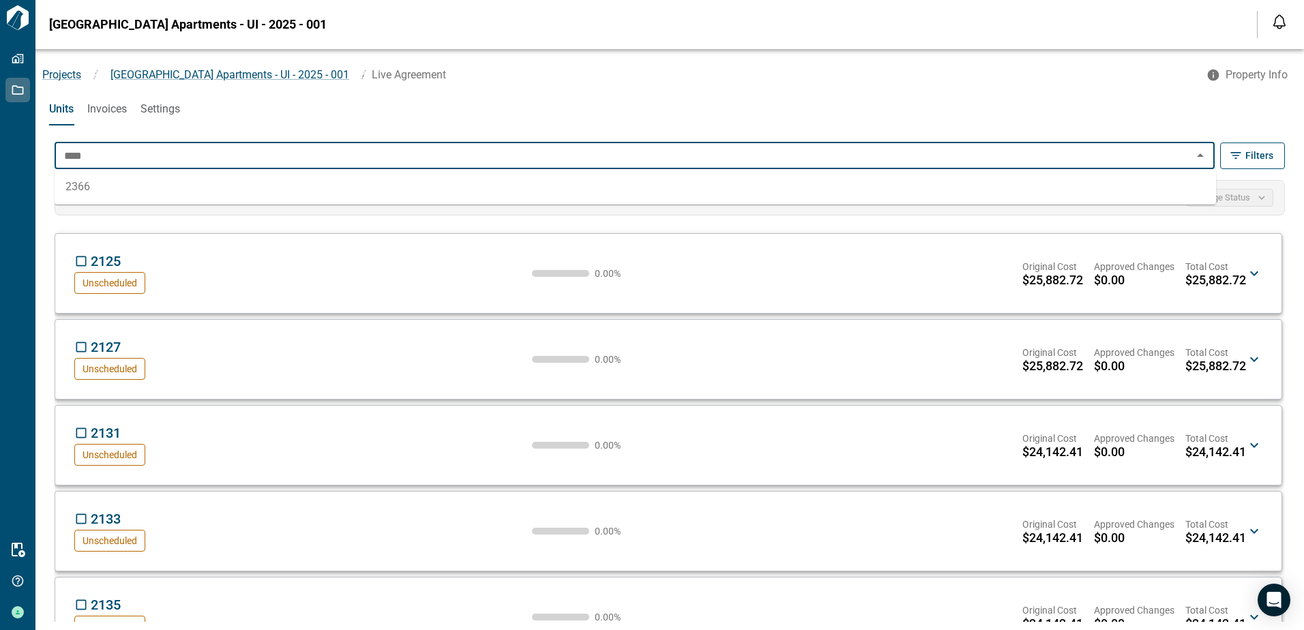
click at [91, 185] on li "2366" at bounding box center [636, 187] width 1162 height 25
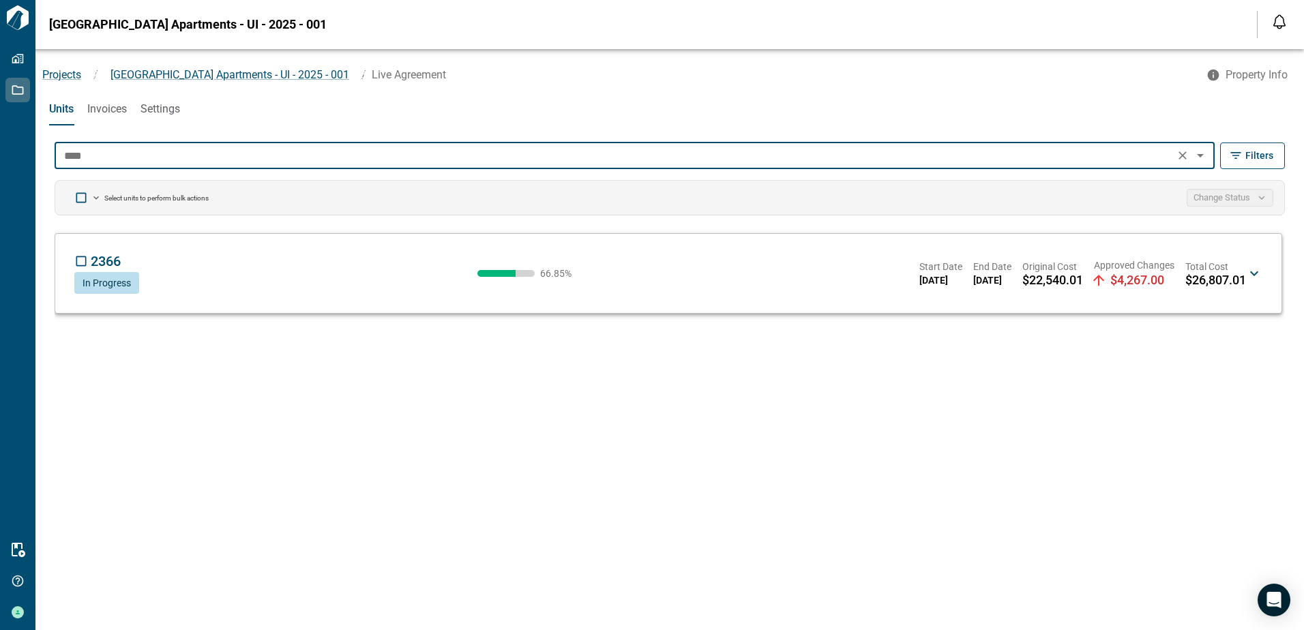
type input "****"
click at [1255, 273] on icon at bounding box center [1254, 273] width 16 height 16
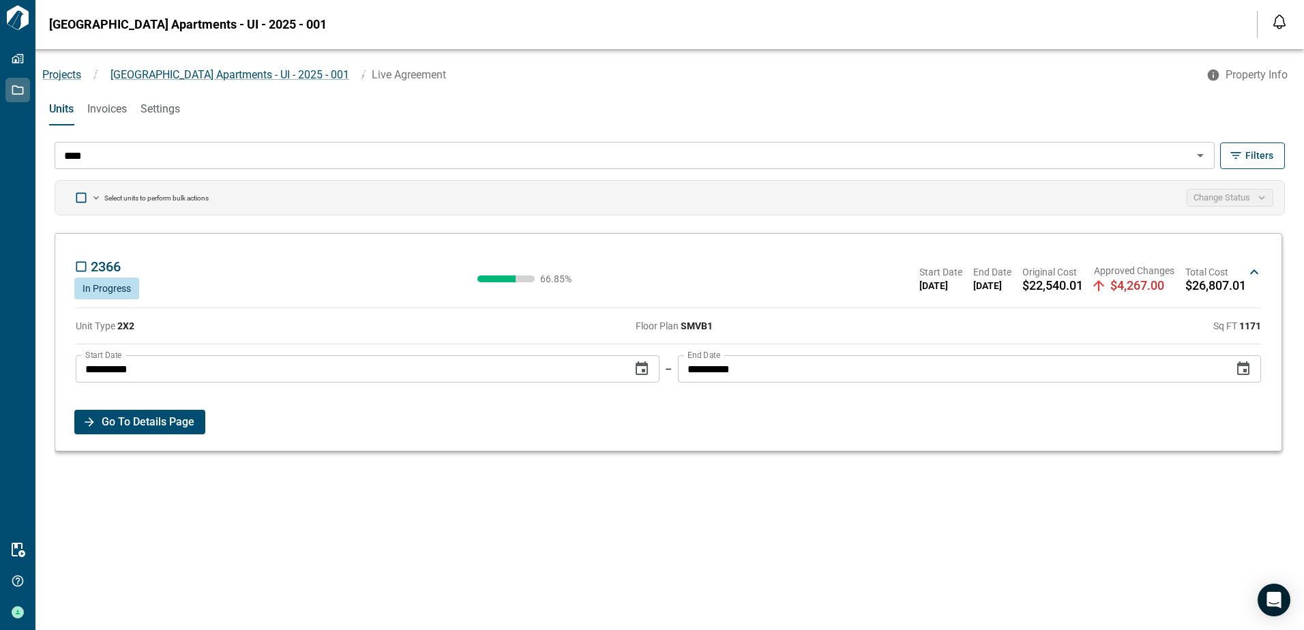
click at [156, 428] on span "Go To Details Page" at bounding box center [148, 422] width 93 height 25
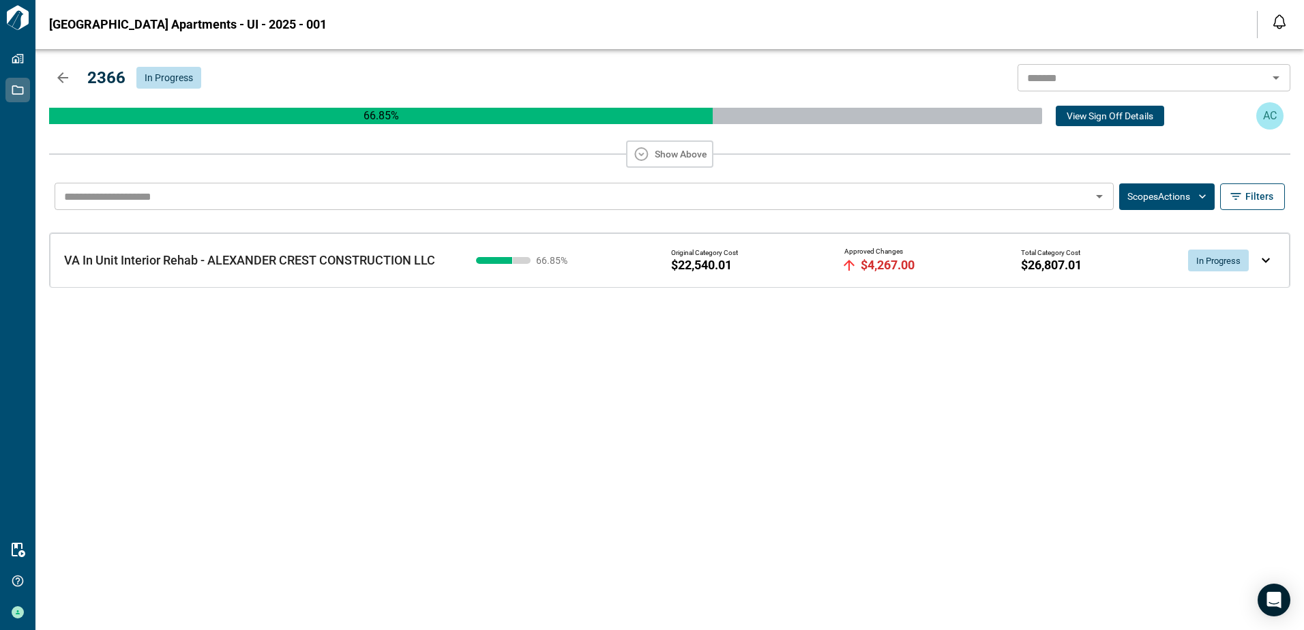
click at [1267, 256] on div "VA In Unit Interior Rehab - ALEXANDER CREST CONSTRUCTION LLC VA In Unit Interio…" at bounding box center [670, 260] width 1240 height 54
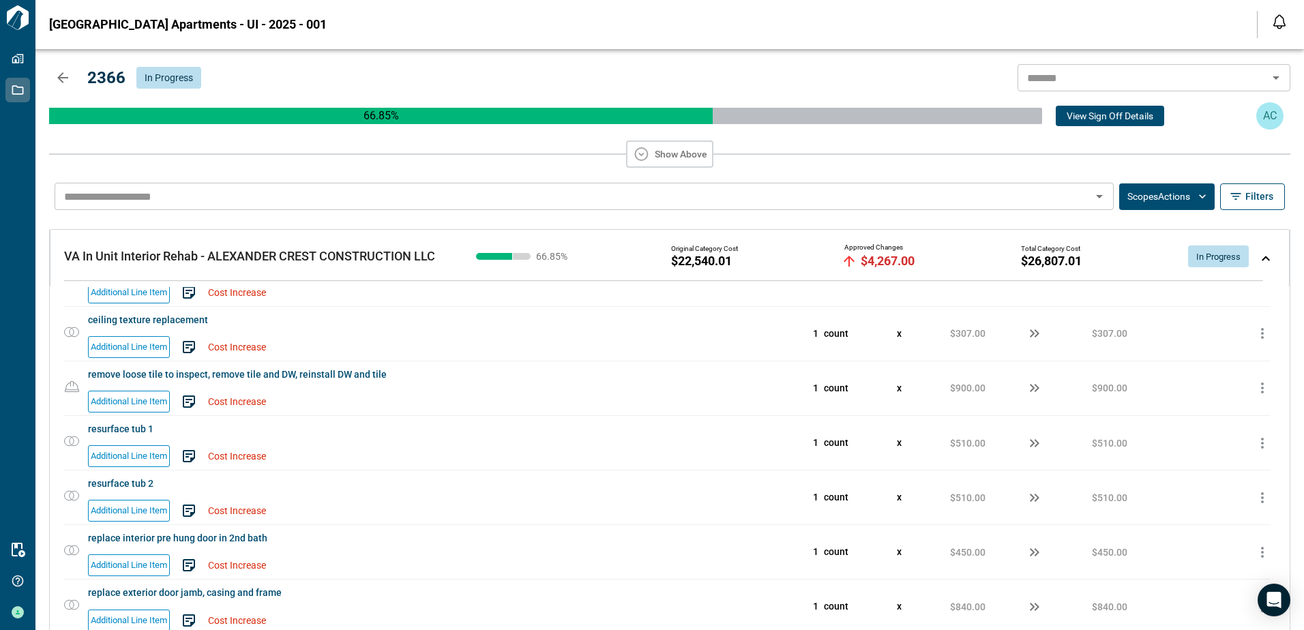
scroll to position [2526, 0]
